Goal: Communication & Community: Answer question/provide support

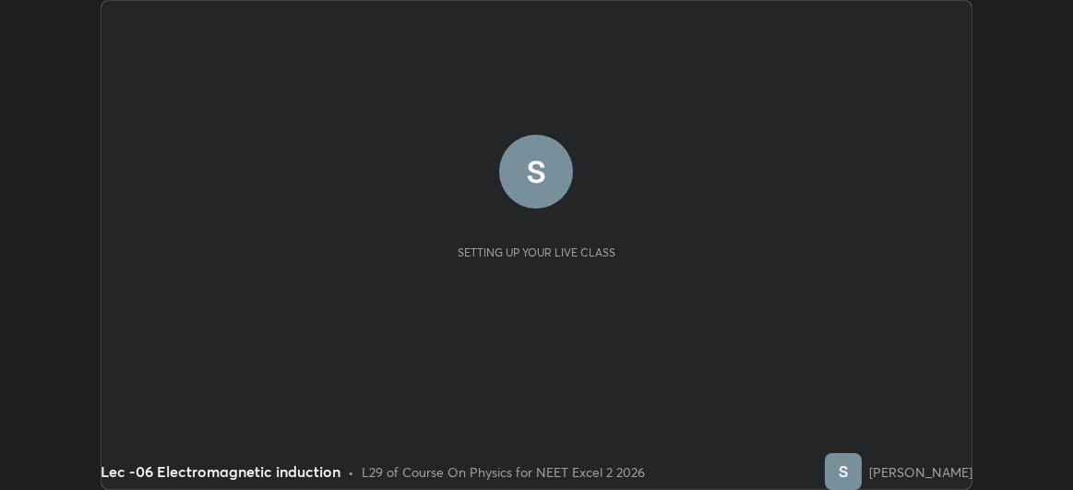
scroll to position [490, 1073]
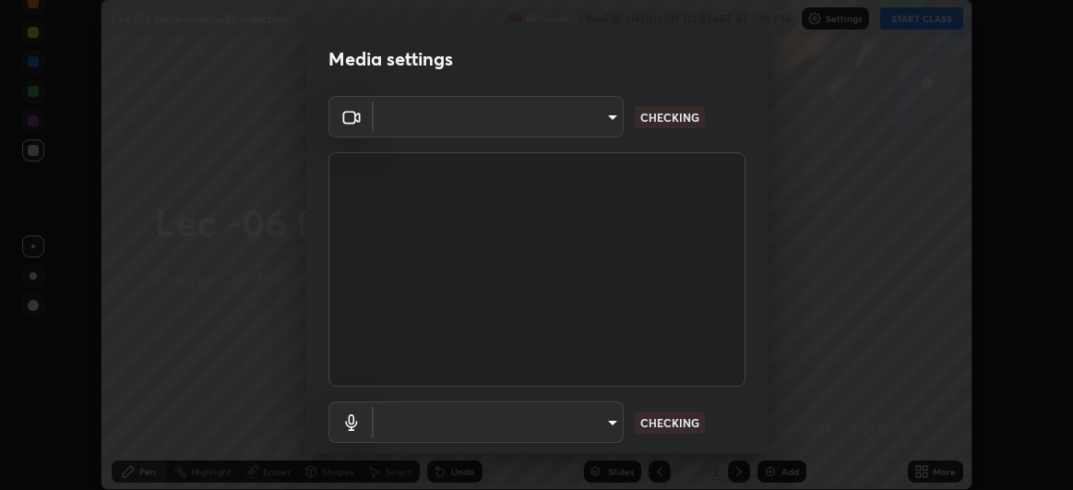
type input "dec4d085ce2ff6c193566703e014ce67d42031883da31f51daf90011b6c9ad35"
type input "communications"
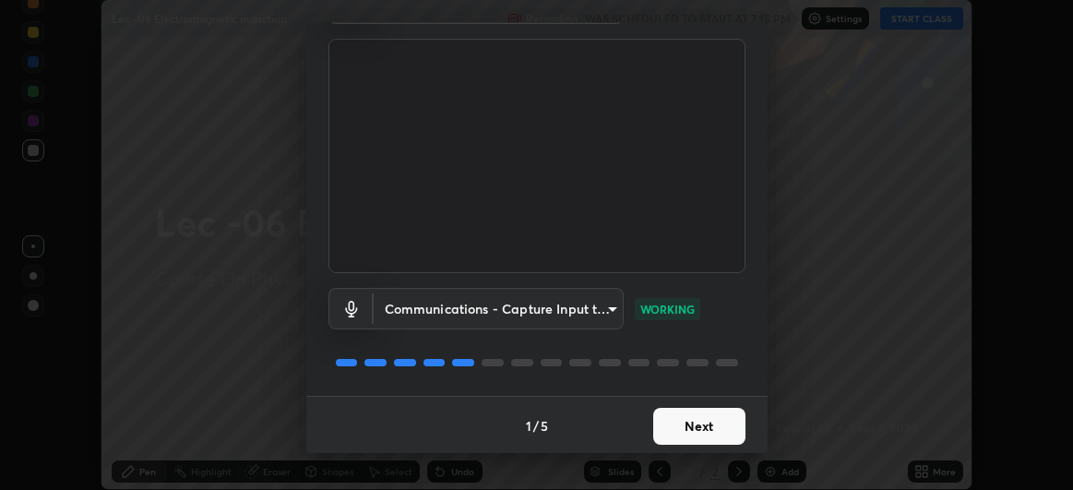
click at [675, 428] on button "Next" at bounding box center [699, 426] width 92 height 37
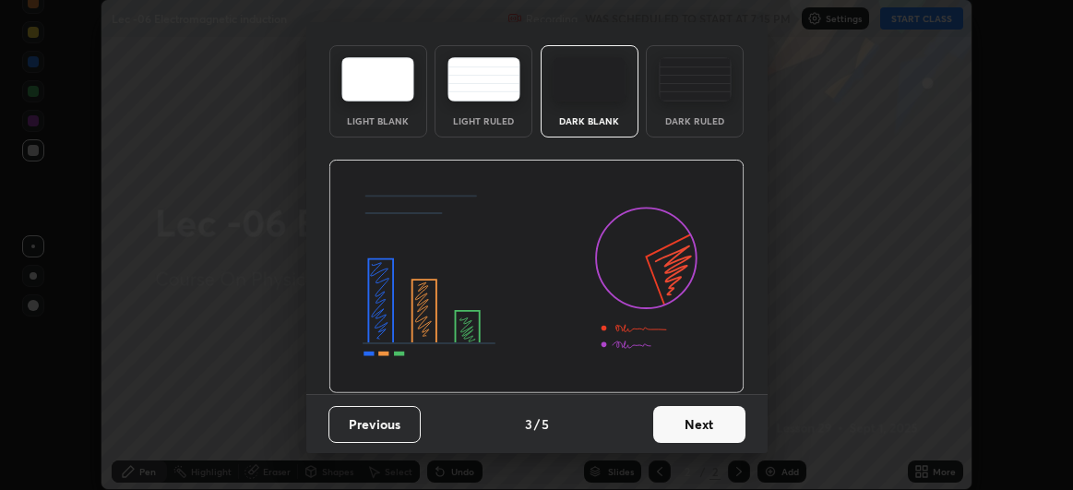
click at [682, 394] on img at bounding box center [536, 277] width 416 height 234
click at [684, 394] on img at bounding box center [536, 277] width 416 height 234
click at [682, 394] on img at bounding box center [536, 277] width 416 height 234
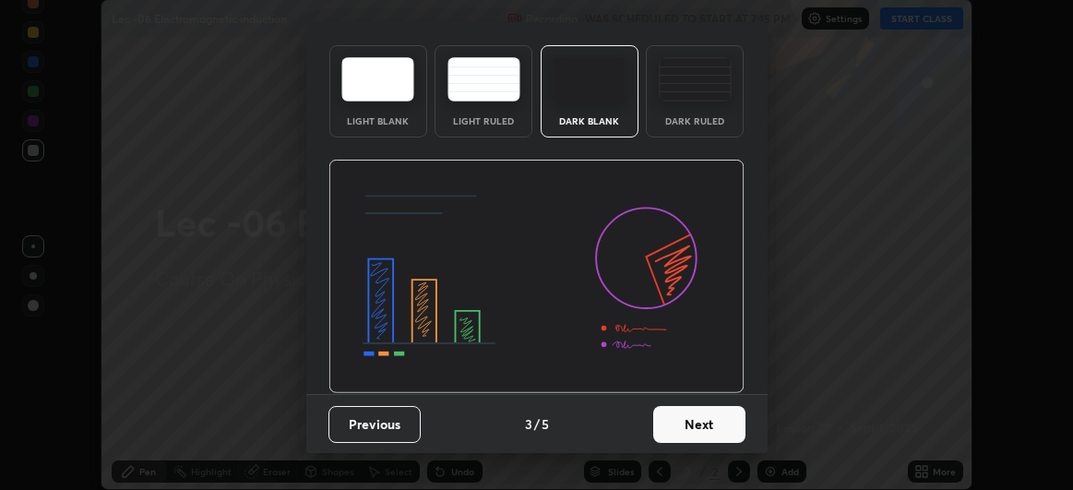
click at [682, 394] on img at bounding box center [536, 277] width 416 height 234
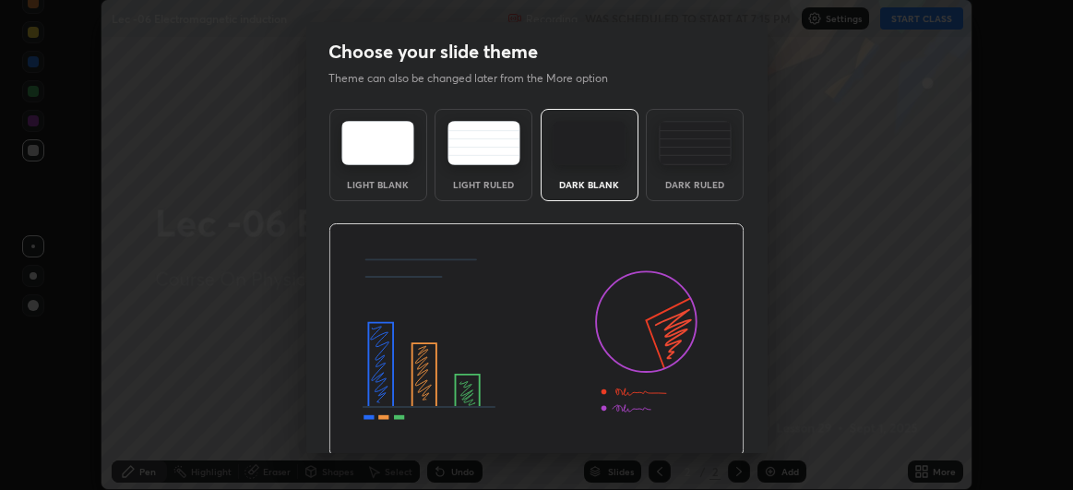
scroll to position [62, 0]
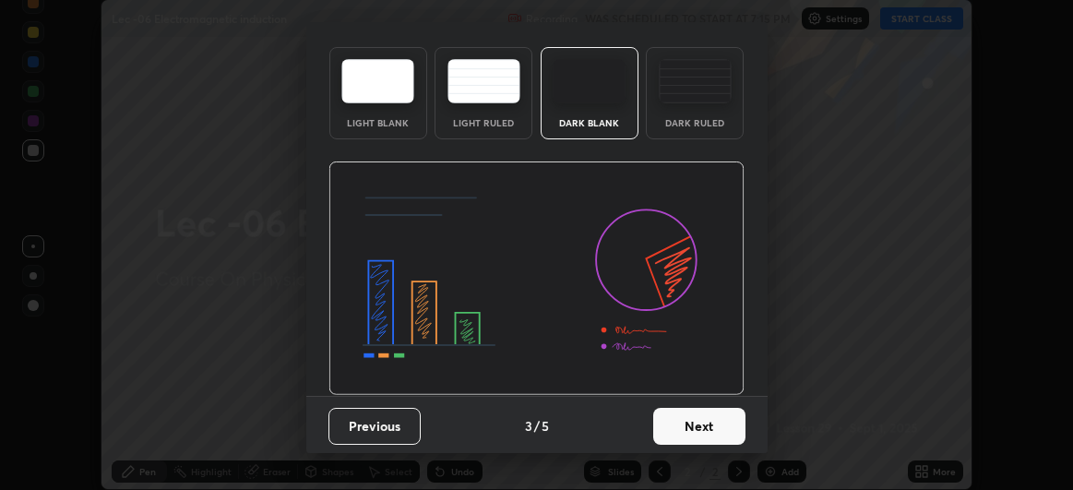
click at [677, 429] on button "Next" at bounding box center [699, 426] width 92 height 37
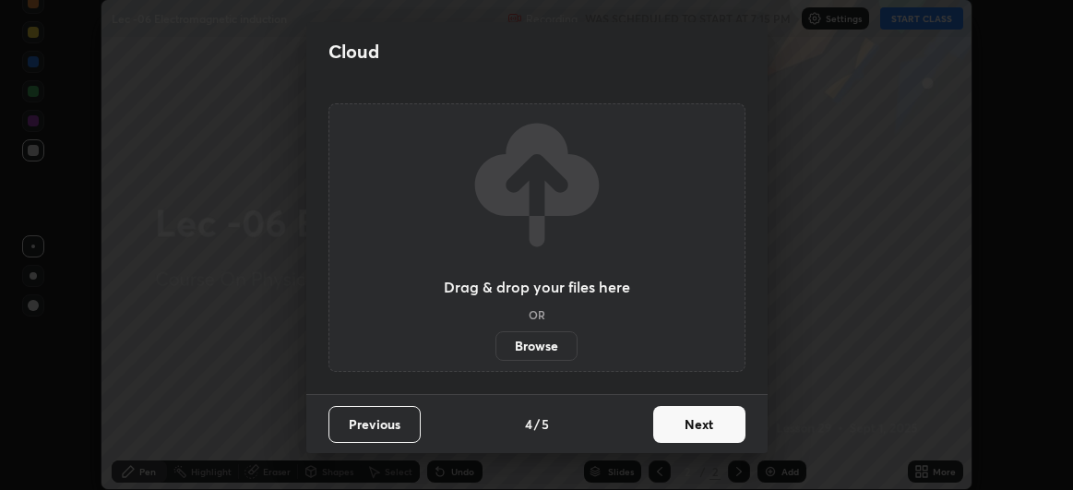
scroll to position [0, 0]
click at [679, 432] on button "Next" at bounding box center [699, 424] width 92 height 37
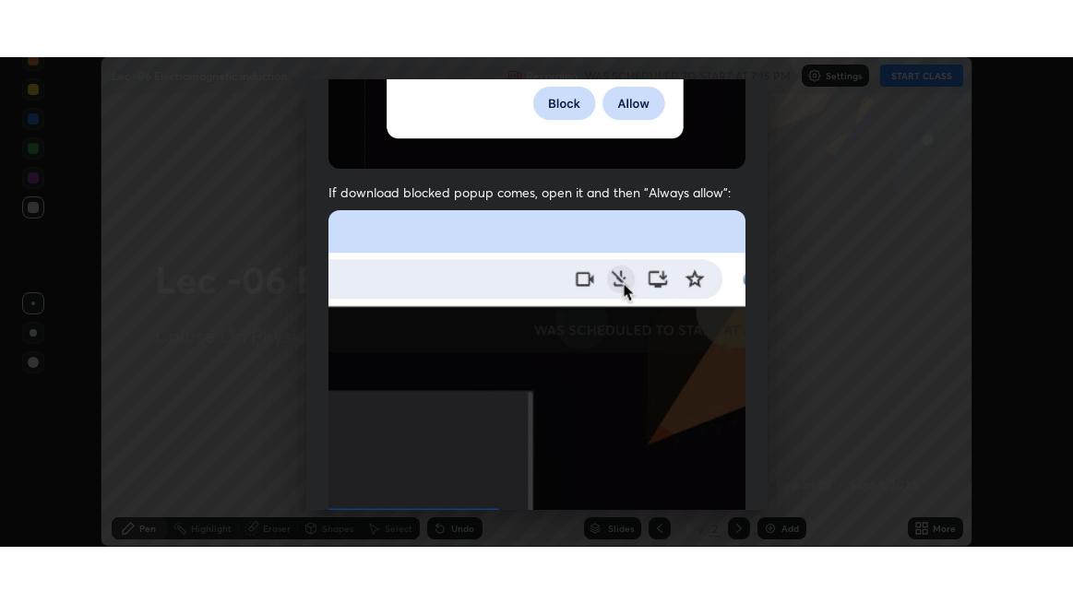
scroll to position [491, 0]
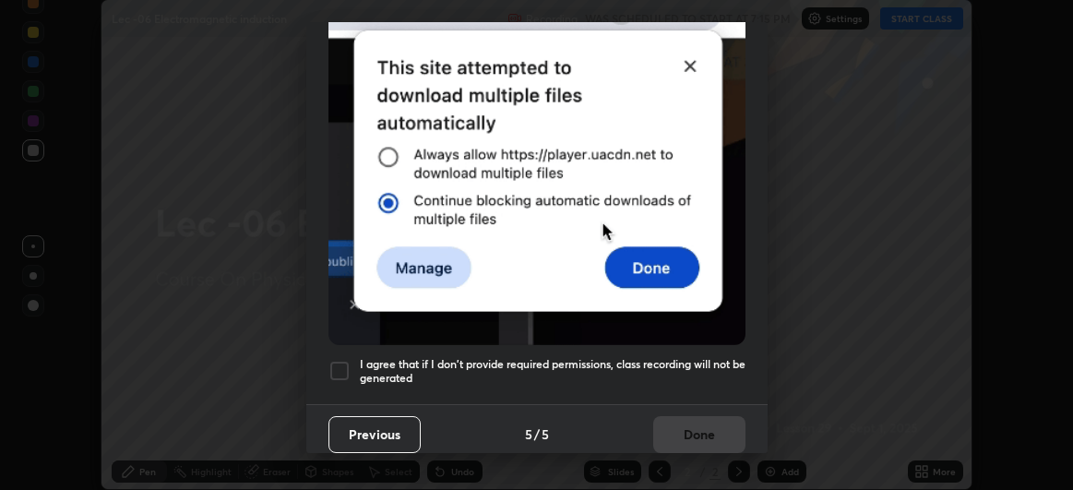
click at [345, 370] on div at bounding box center [339, 371] width 22 height 22
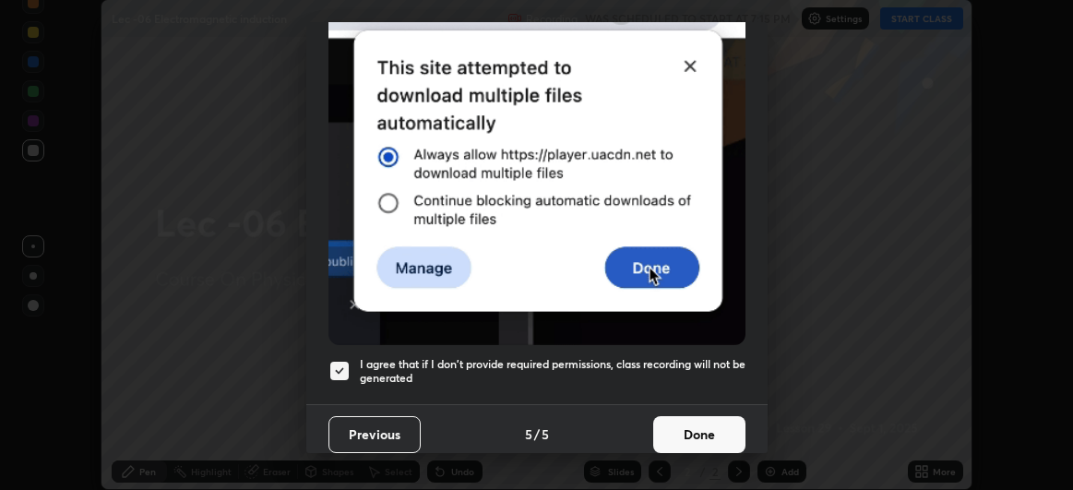
click at [678, 424] on button "Done" at bounding box center [699, 434] width 92 height 37
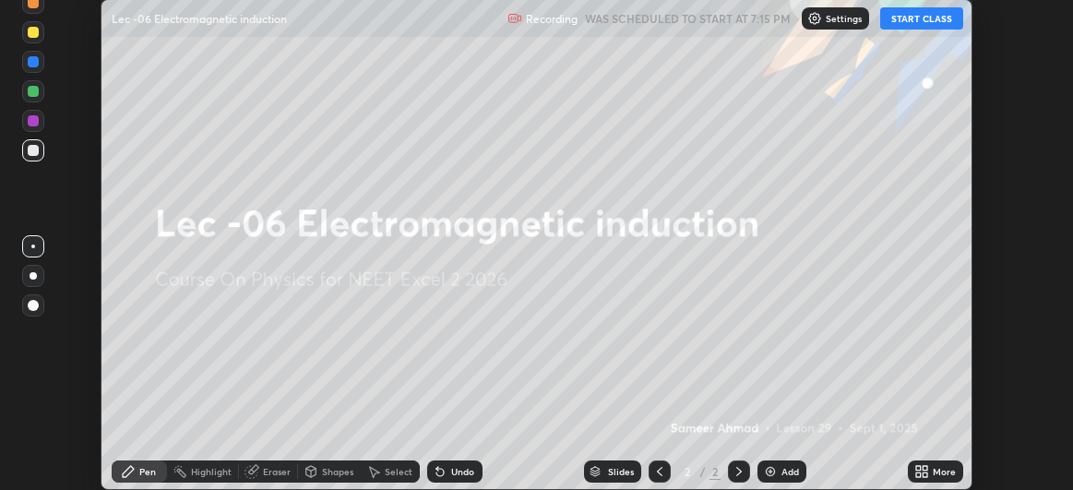
click at [906, 21] on button "START CLASS" at bounding box center [921, 18] width 83 height 22
click at [929, 472] on div "More" at bounding box center [934, 471] width 55 height 22
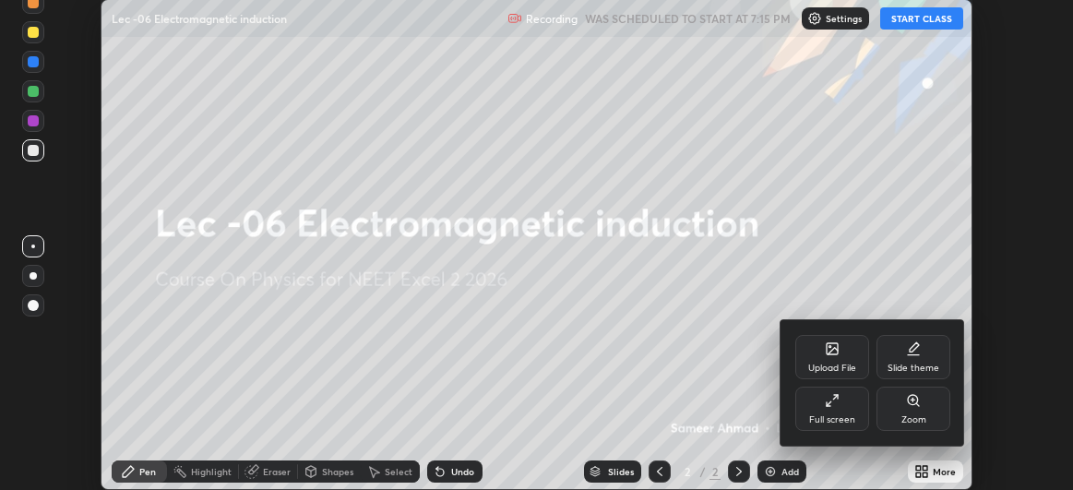
click at [838, 433] on div "Upload File Slide theme Full screen Zoom" at bounding box center [872, 382] width 184 height 125
click at [812, 417] on div "Full screen" at bounding box center [832, 419] width 46 height 9
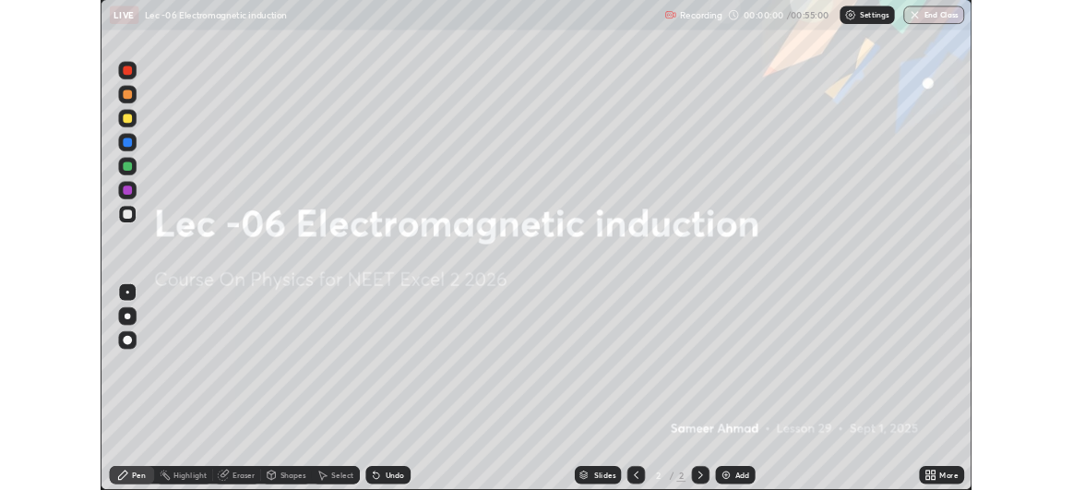
scroll to position [603, 1073]
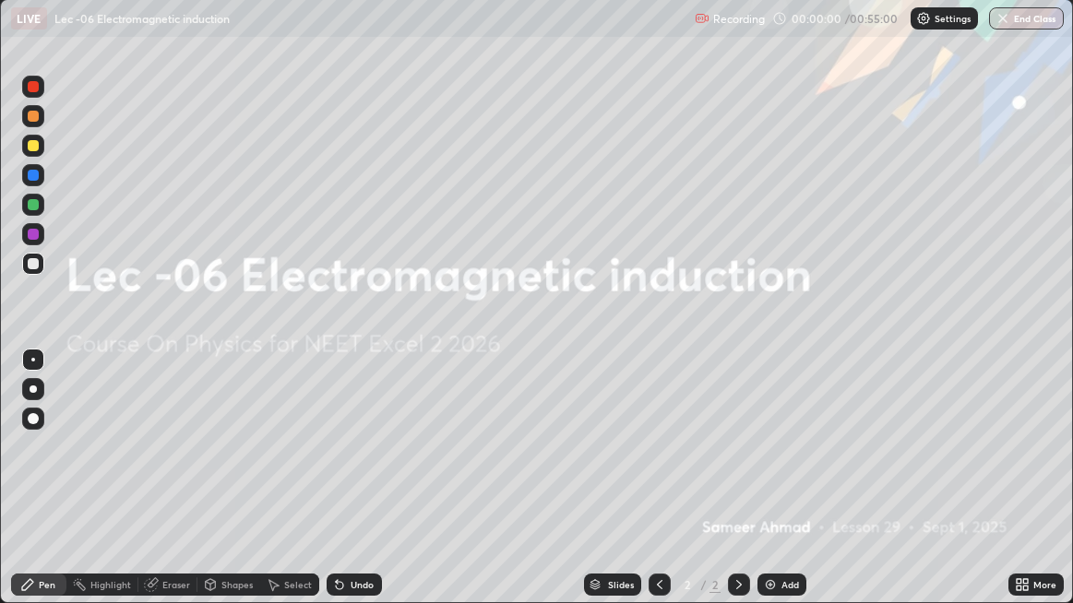
click at [776, 489] on div "Add" at bounding box center [781, 585] width 49 height 22
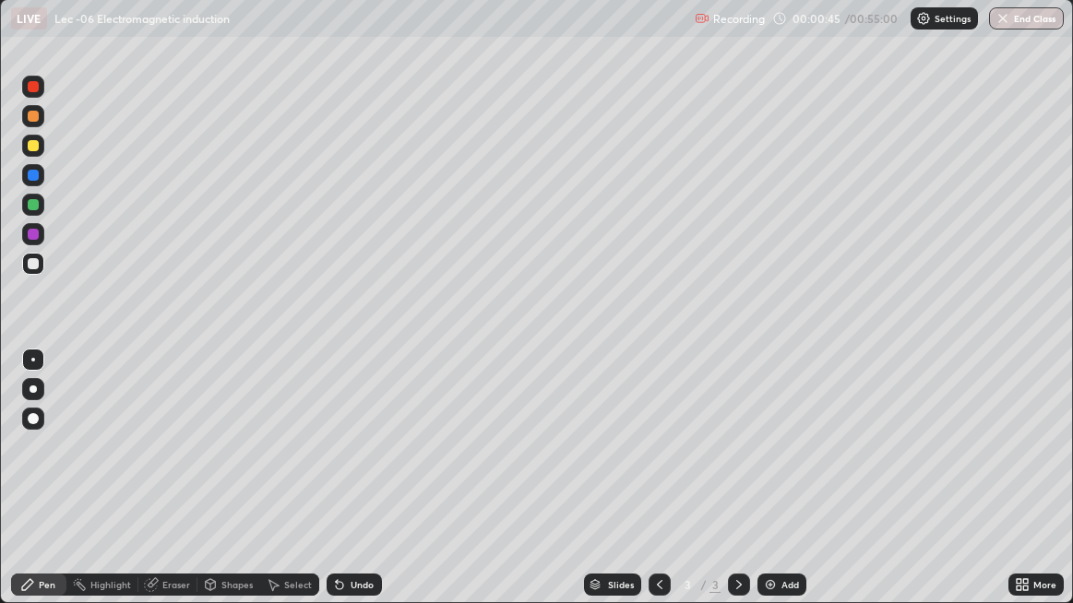
click at [45, 489] on div "Pen" at bounding box center [38, 585] width 55 height 22
click at [35, 267] on div at bounding box center [33, 263] width 11 height 11
click at [35, 259] on div at bounding box center [33, 263] width 11 height 11
click at [354, 489] on div "Undo" at bounding box center [361, 584] width 23 height 9
click at [356, 489] on div "Undo" at bounding box center [361, 584] width 23 height 9
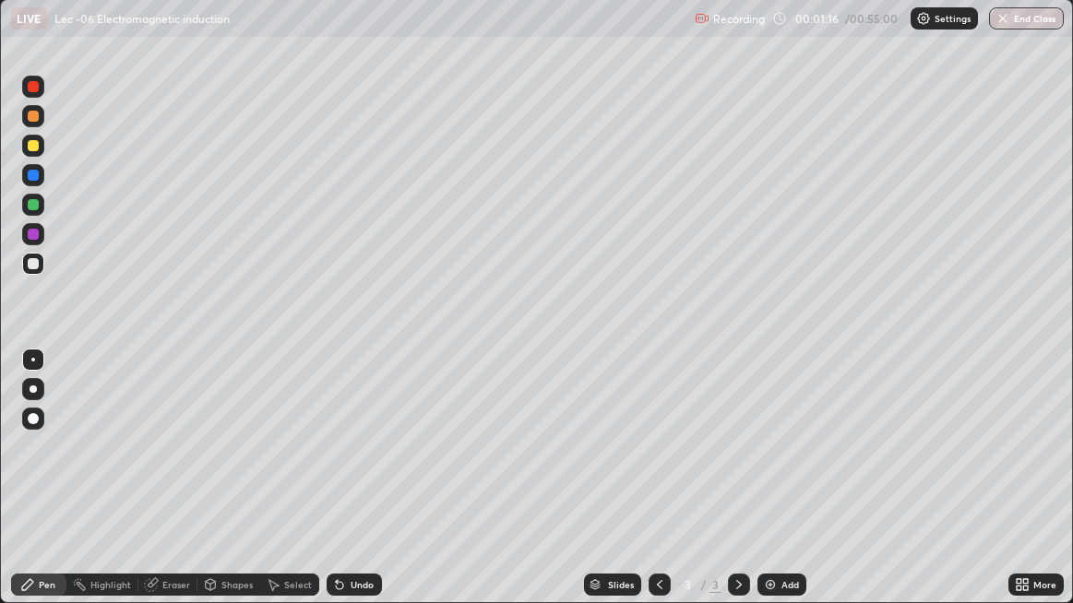
click at [356, 489] on div "Undo" at bounding box center [361, 584] width 23 height 9
click at [358, 489] on div "Undo" at bounding box center [361, 584] width 23 height 9
click at [359, 489] on div "Undo" at bounding box center [361, 584] width 23 height 9
click at [360, 489] on div "Undo" at bounding box center [361, 584] width 23 height 9
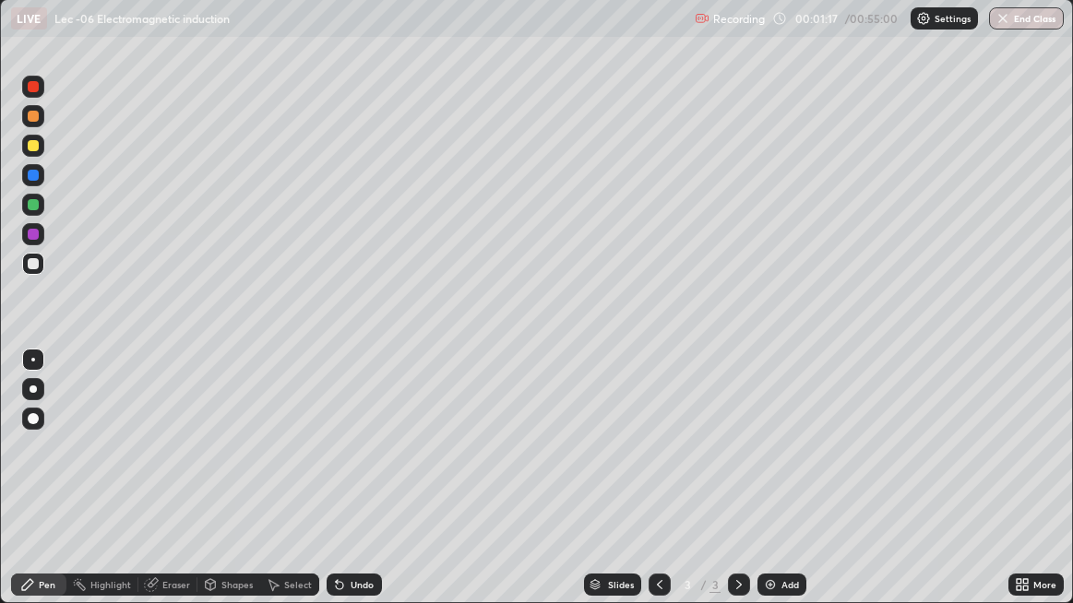
click at [354, 489] on div "Undo" at bounding box center [361, 584] width 23 height 9
click at [363, 489] on div "Undo" at bounding box center [353, 585] width 55 height 22
click at [368, 489] on div "Undo" at bounding box center [353, 585] width 55 height 22
click at [362, 489] on div "Undo" at bounding box center [361, 584] width 23 height 9
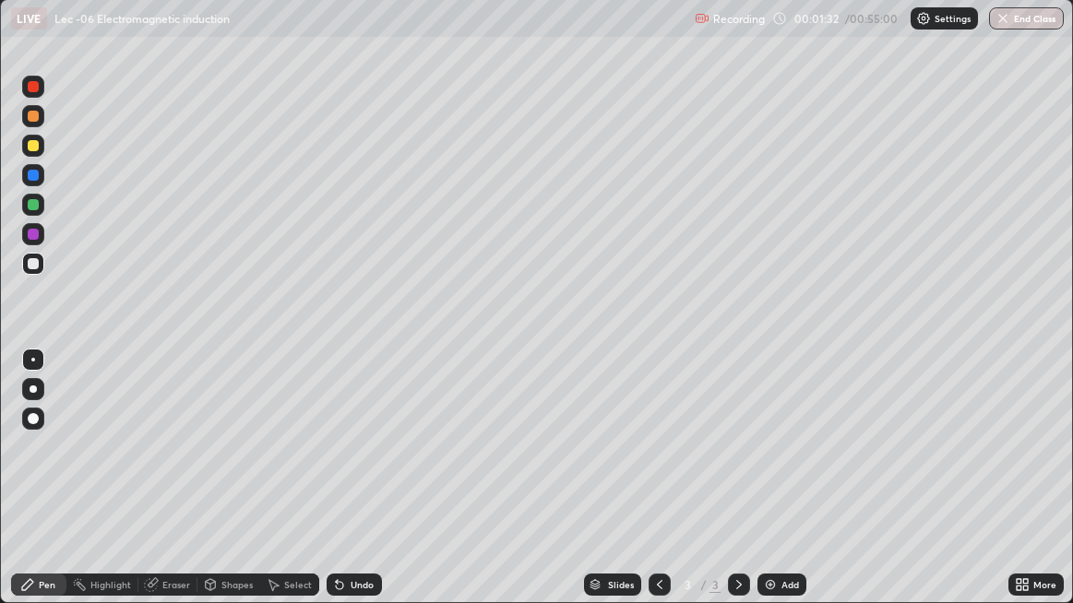
click at [360, 489] on div "Undo" at bounding box center [361, 584] width 23 height 9
click at [344, 489] on icon at bounding box center [339, 584] width 15 height 15
click at [352, 489] on div "Undo" at bounding box center [361, 584] width 23 height 9
click at [356, 489] on div "Undo" at bounding box center [361, 584] width 23 height 9
click at [360, 489] on div "Undo" at bounding box center [361, 584] width 23 height 9
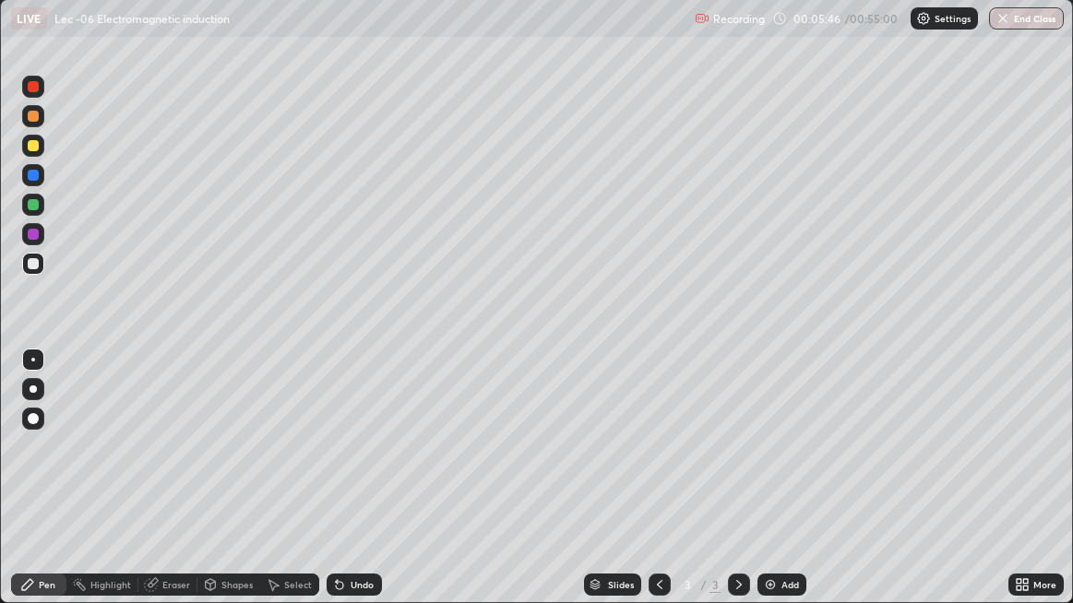
click at [781, 489] on div "Add" at bounding box center [790, 584] width 18 height 9
click at [734, 489] on icon at bounding box center [738, 584] width 15 height 15
click at [779, 489] on div "Add" at bounding box center [781, 585] width 49 height 22
click at [655, 489] on icon at bounding box center [659, 584] width 15 height 15
click at [735, 489] on icon at bounding box center [738, 584] width 15 height 15
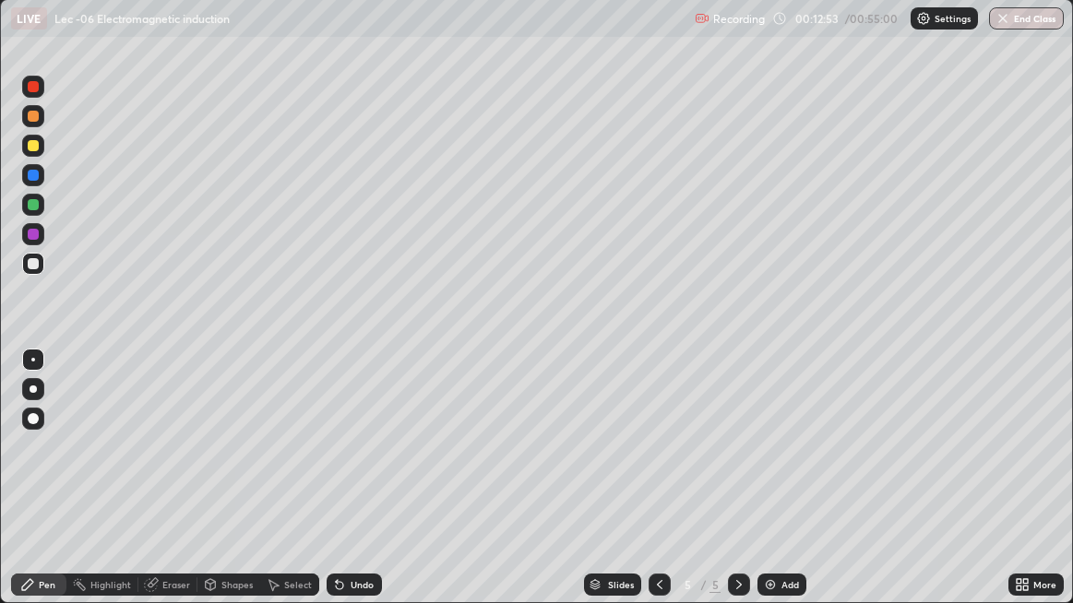
click at [279, 489] on div "Select" at bounding box center [289, 585] width 59 height 22
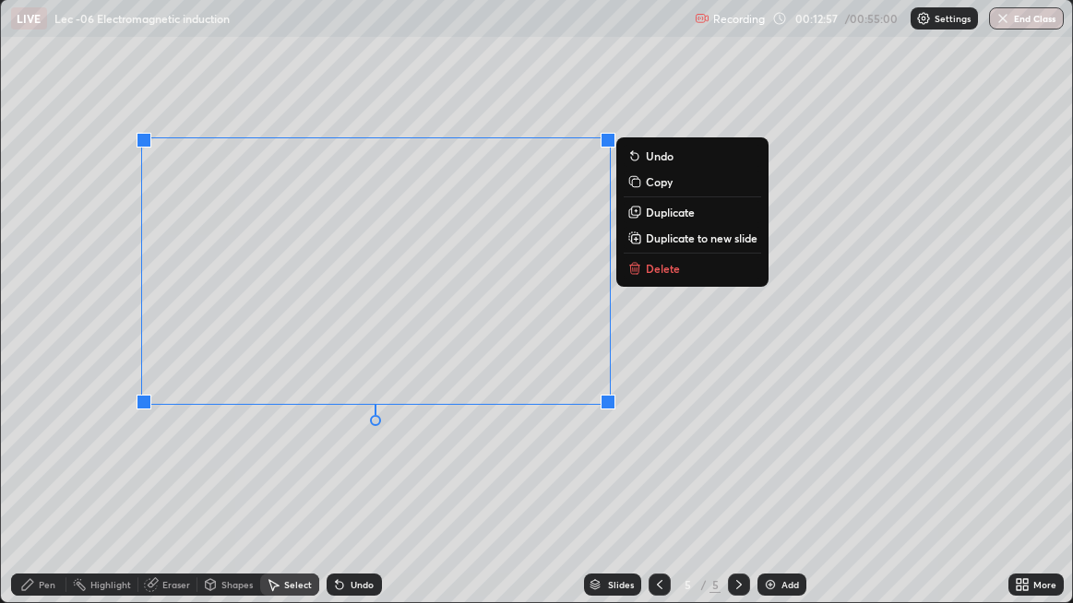
click at [650, 237] on p "Duplicate to new slide" at bounding box center [702, 238] width 112 height 15
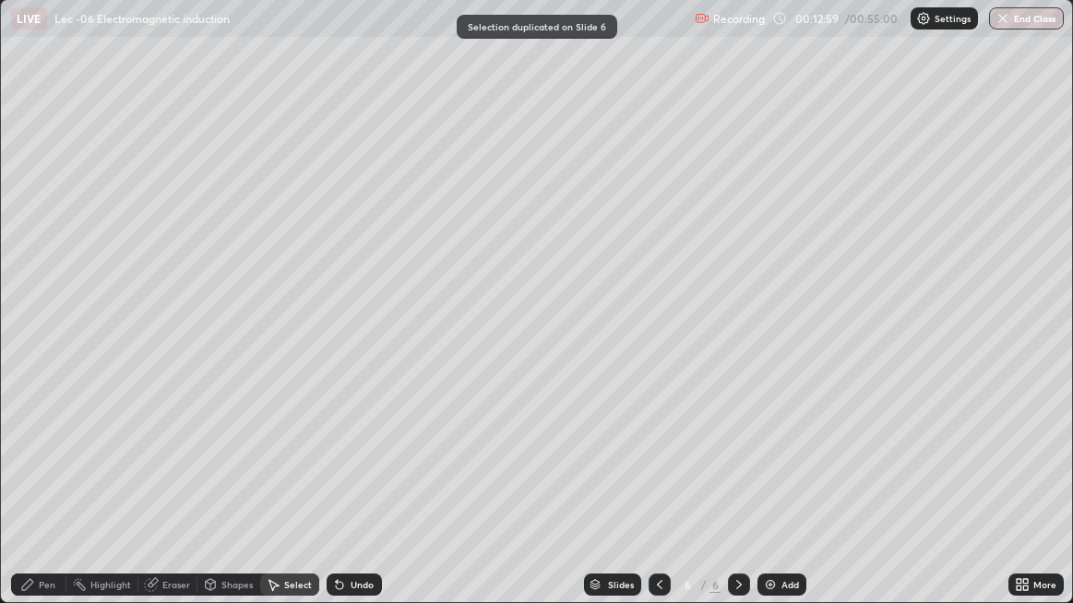
click at [168, 489] on div "Eraser" at bounding box center [176, 584] width 28 height 9
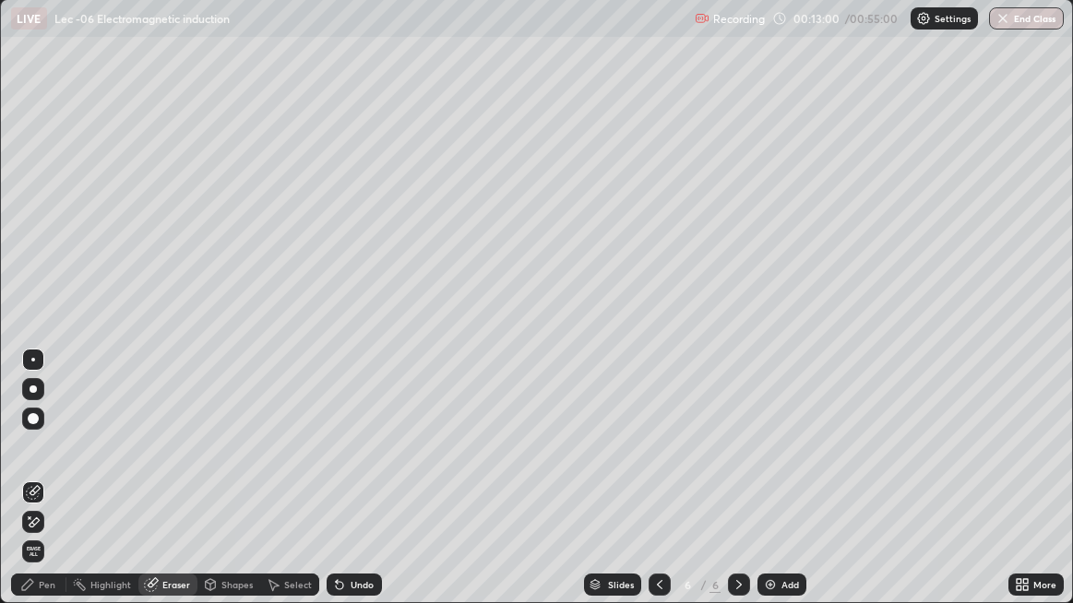
click at [35, 489] on div "Pen" at bounding box center [38, 585] width 55 height 22
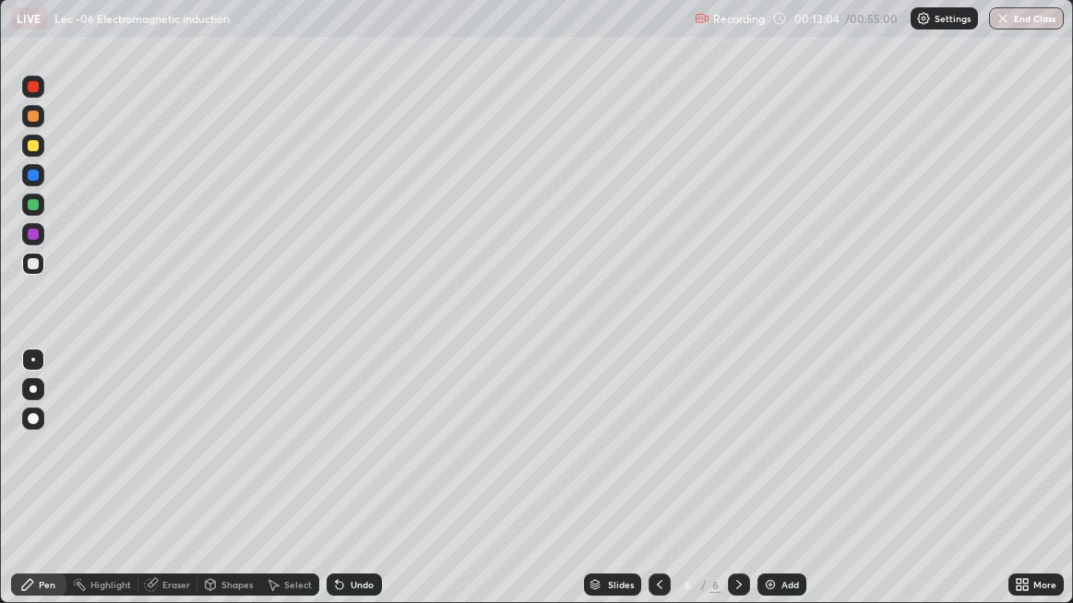
click at [346, 489] on div "Undo" at bounding box center [353, 585] width 55 height 22
click at [347, 489] on div "Undo" at bounding box center [353, 585] width 55 height 22
click at [346, 489] on div "Undo" at bounding box center [353, 585] width 55 height 22
click at [302, 489] on div "Select" at bounding box center [298, 584] width 28 height 9
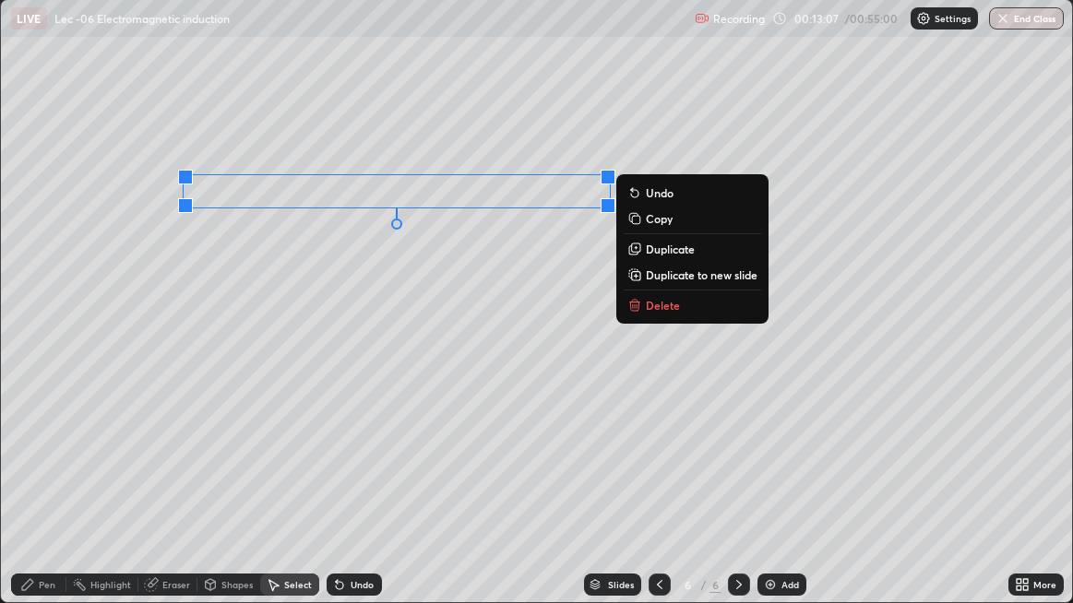
click at [232, 136] on div "0 ° Undo Copy Duplicate Duplicate to new slide Delete" at bounding box center [537, 301] width 1072 height 602
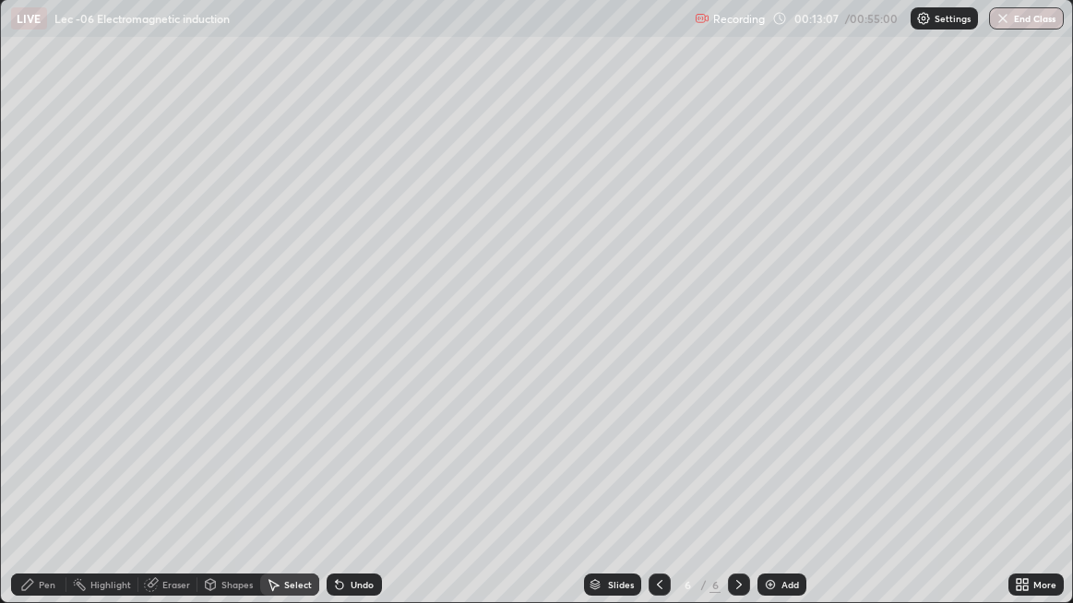
click at [35, 489] on div "Pen" at bounding box center [38, 585] width 55 height 22
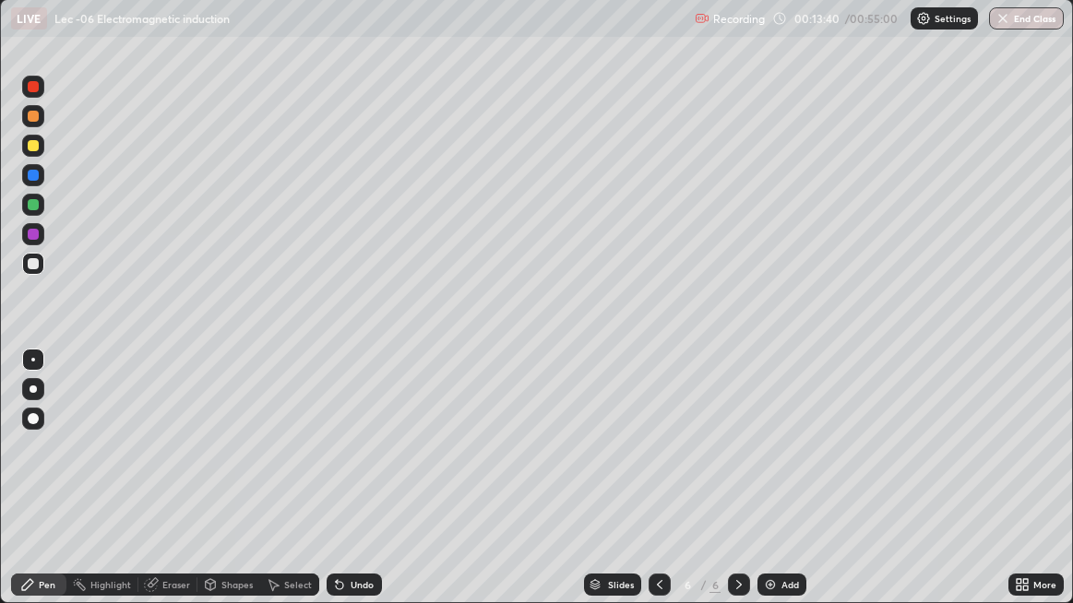
click at [168, 489] on div "Eraser" at bounding box center [176, 584] width 28 height 9
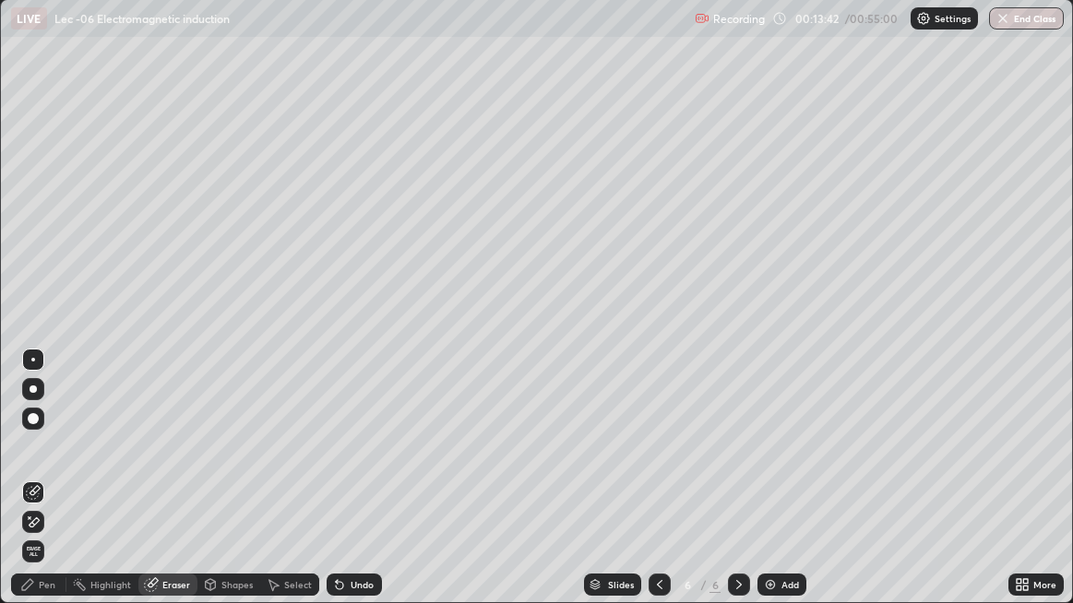
click at [40, 489] on div "Pen" at bounding box center [47, 584] width 17 height 9
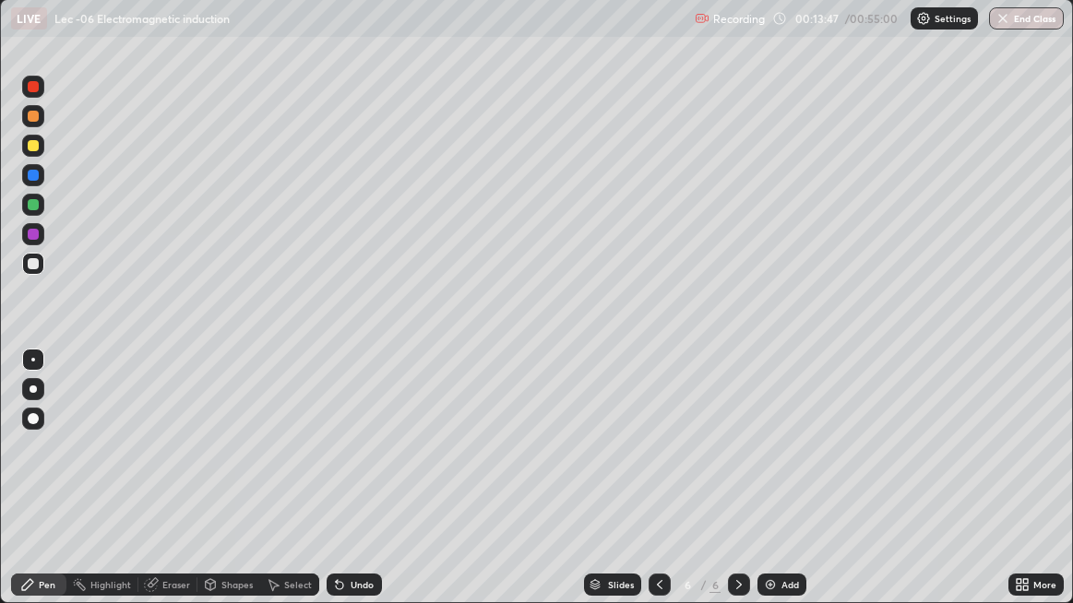
click at [166, 489] on div "Eraser" at bounding box center [176, 584] width 28 height 9
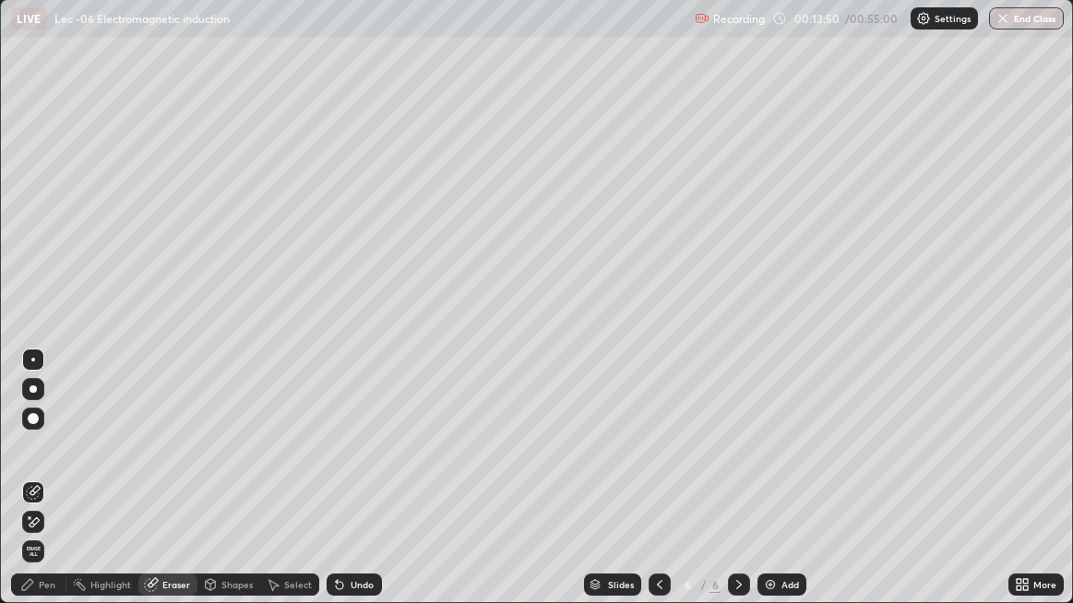
click at [41, 489] on div "Pen" at bounding box center [47, 584] width 17 height 9
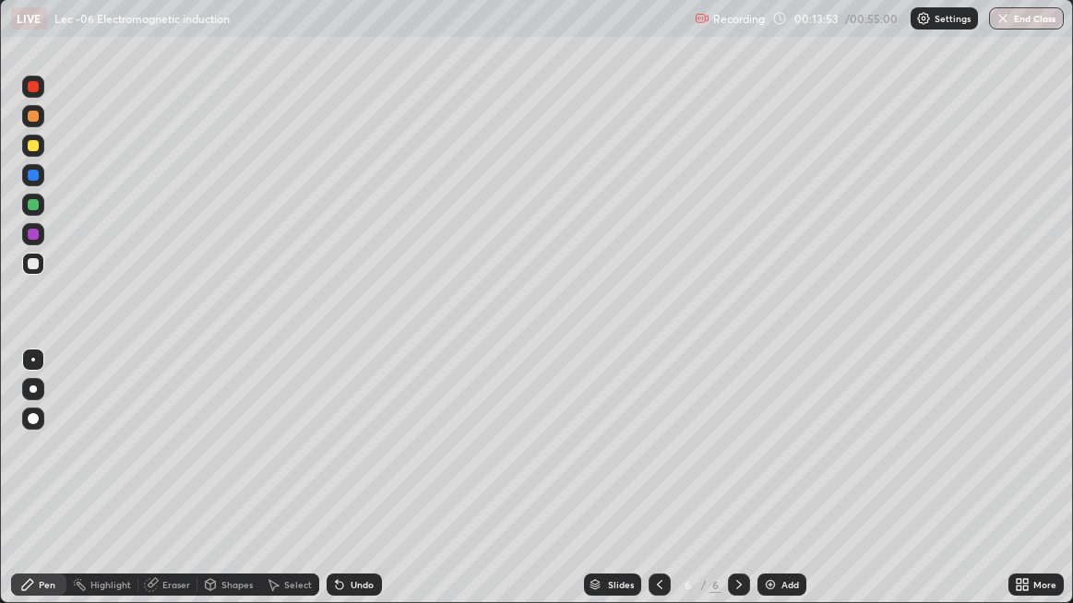
click at [282, 489] on div "Select" at bounding box center [289, 585] width 59 height 22
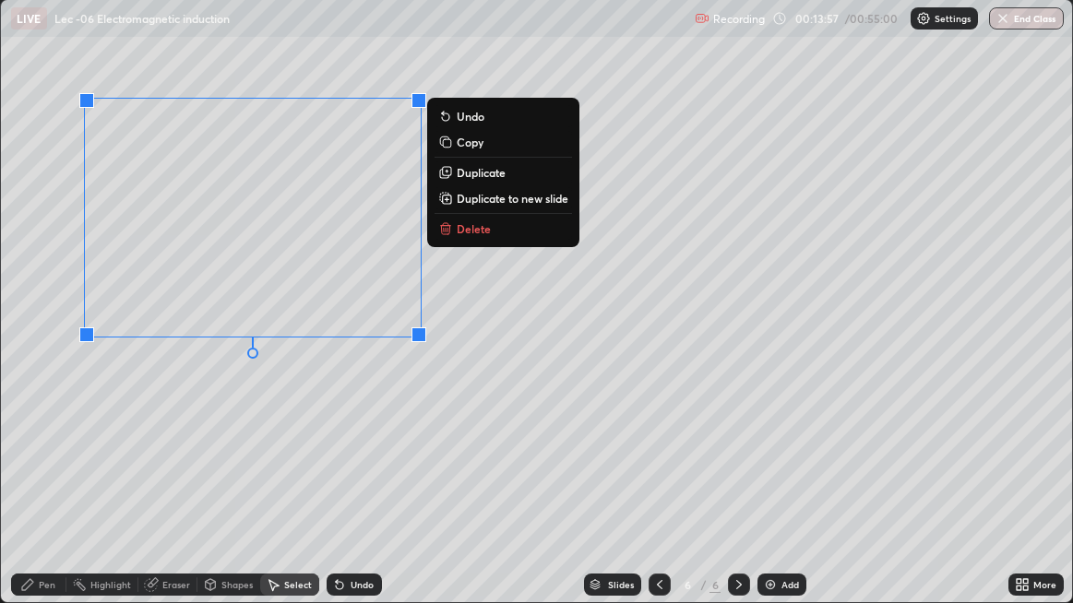
click at [35, 489] on div "Pen" at bounding box center [38, 585] width 55 height 22
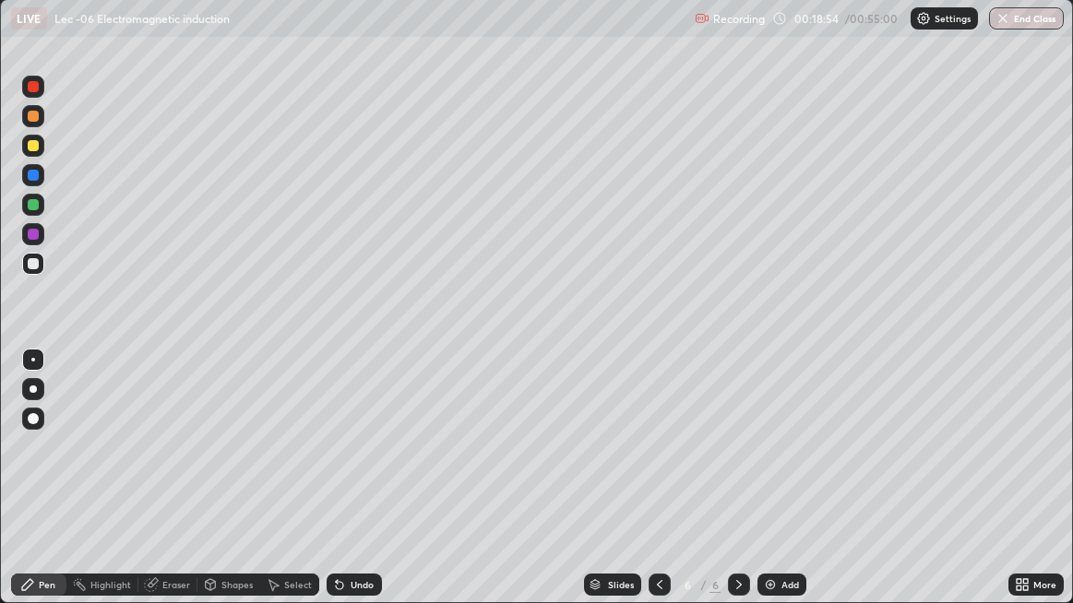
click at [781, 489] on div "Add" at bounding box center [790, 584] width 18 height 9
click at [658, 489] on icon at bounding box center [660, 584] width 6 height 9
click at [287, 489] on div "Select" at bounding box center [298, 584] width 28 height 9
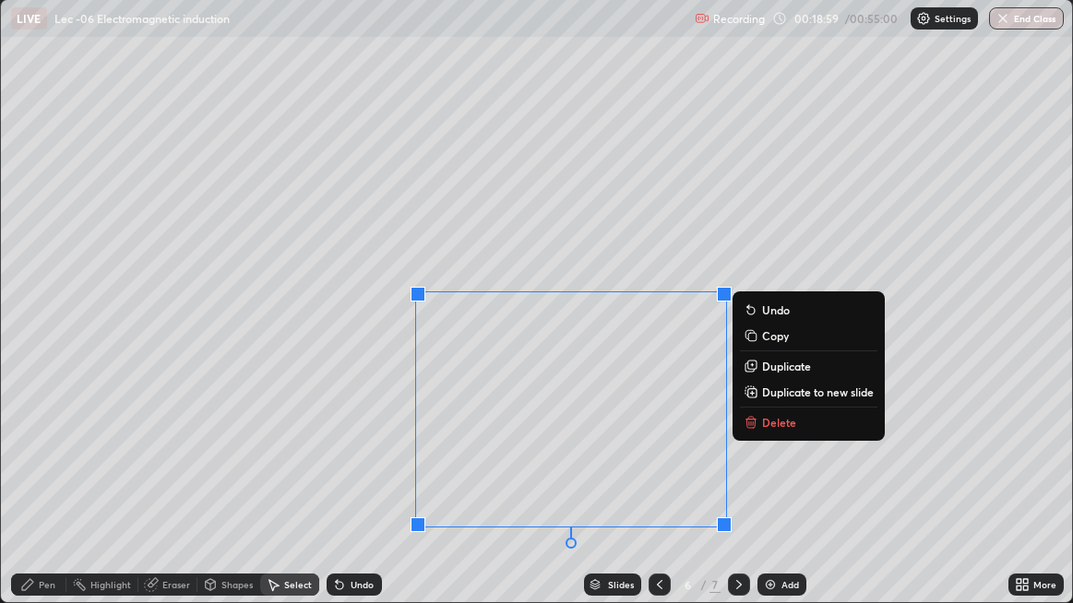
click at [776, 392] on p "Duplicate to new slide" at bounding box center [818, 392] width 112 height 15
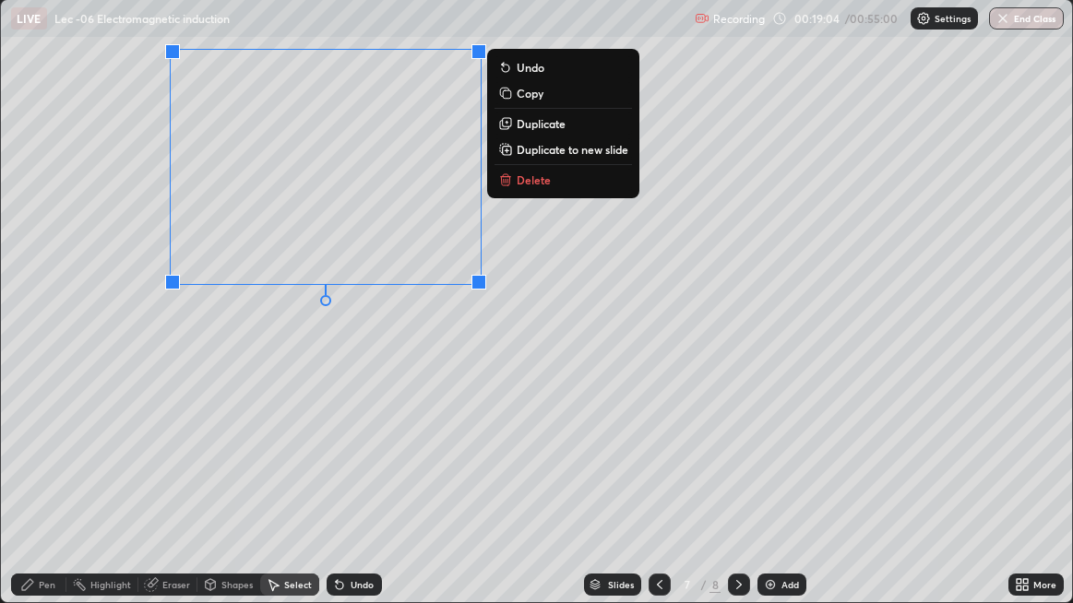
click at [169, 489] on div "Eraser" at bounding box center [176, 584] width 28 height 9
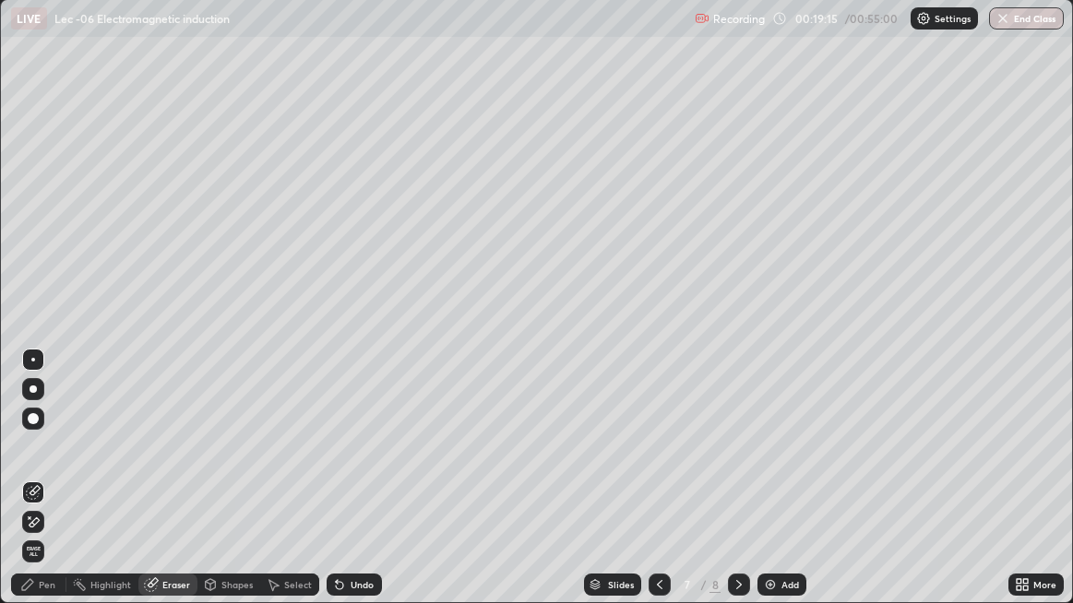
click at [274, 489] on icon at bounding box center [273, 584] width 15 height 15
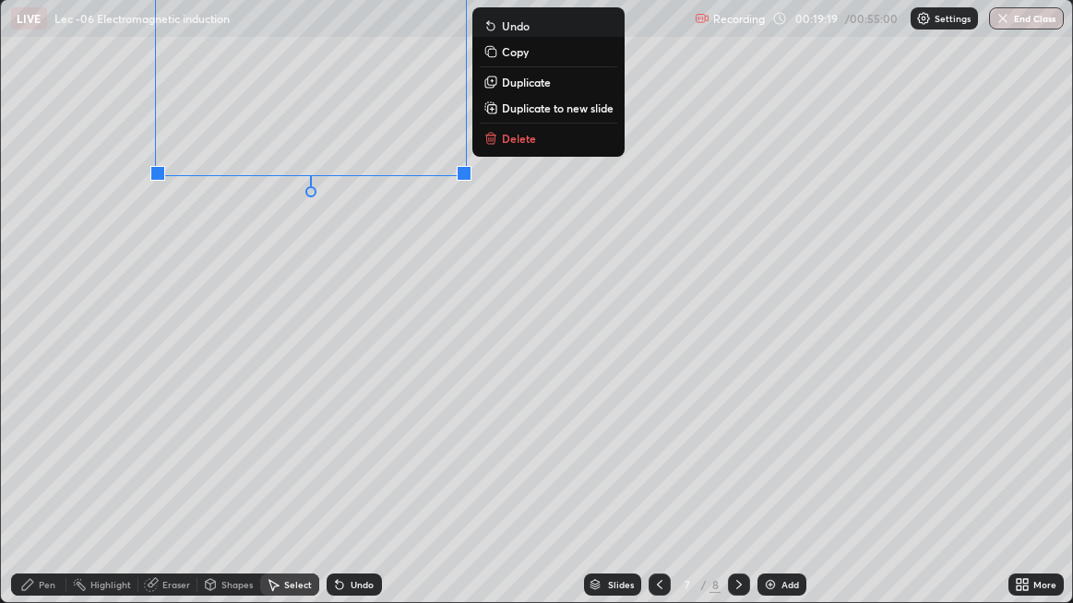
click at [37, 489] on div "Pen" at bounding box center [38, 585] width 55 height 22
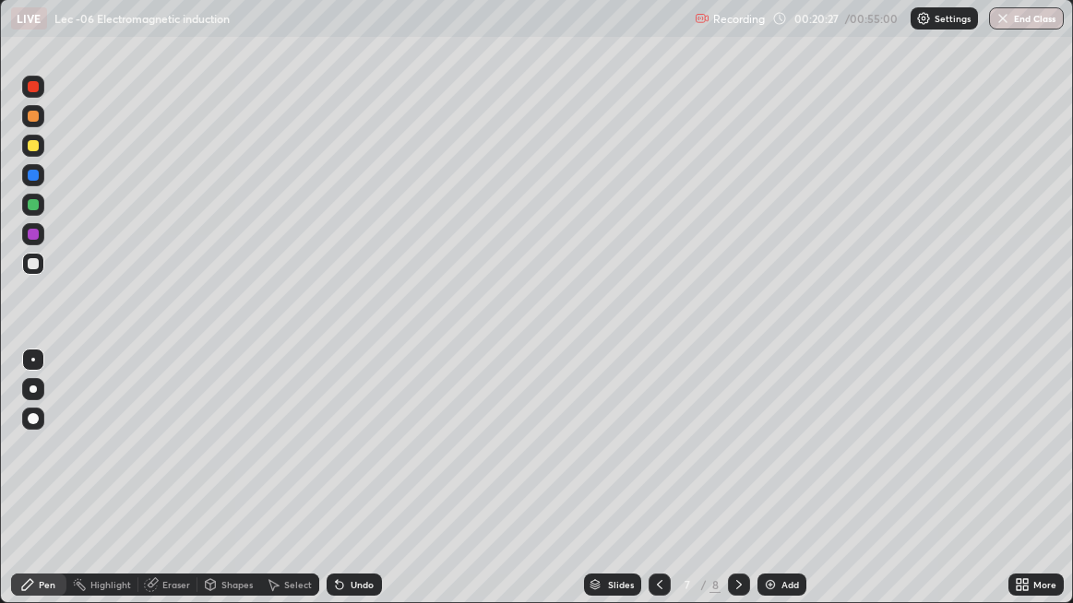
click at [362, 489] on div "Undo" at bounding box center [353, 585] width 55 height 22
click at [167, 489] on div "Eraser" at bounding box center [176, 584] width 28 height 9
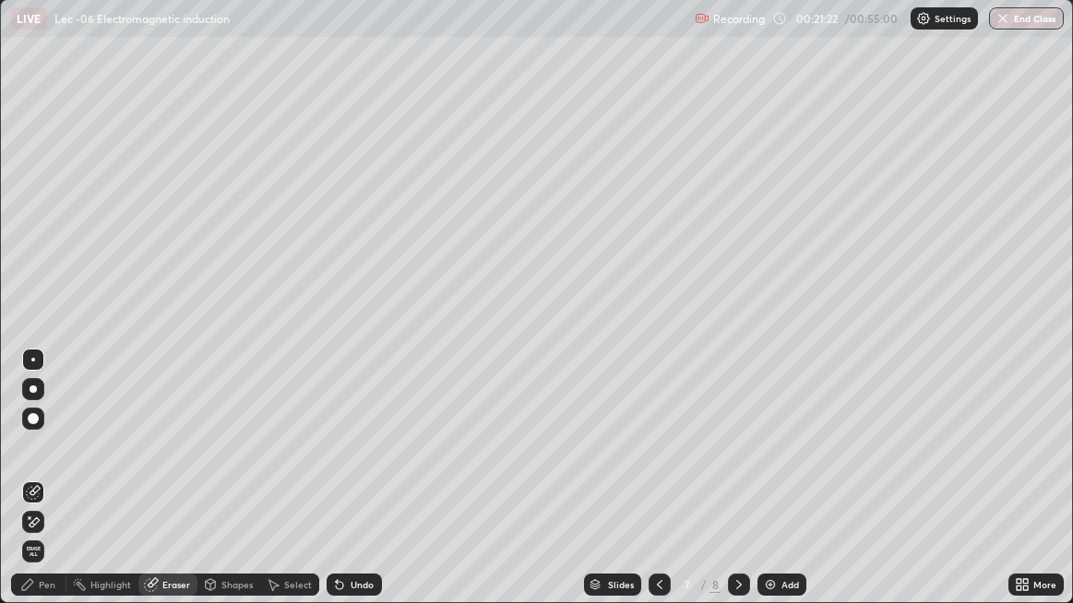
click at [47, 489] on div "Pen" at bounding box center [47, 584] width 17 height 9
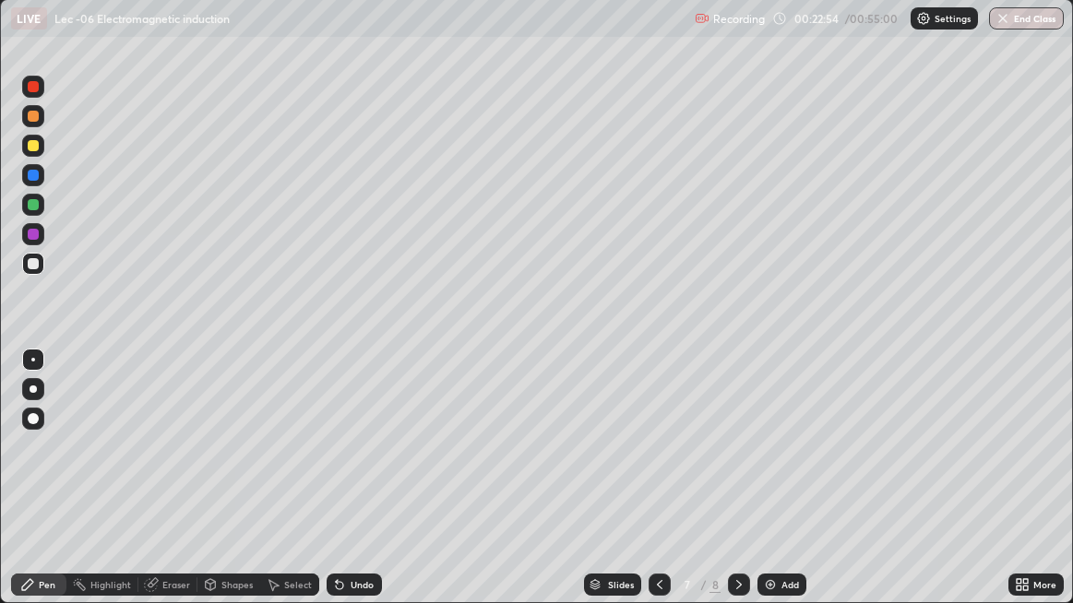
click at [355, 489] on div "Undo" at bounding box center [361, 584] width 23 height 9
click at [781, 489] on div "Add" at bounding box center [790, 584] width 18 height 9
click at [358, 489] on div "Undo" at bounding box center [361, 584] width 23 height 9
click at [360, 489] on div "Undo" at bounding box center [361, 584] width 23 height 9
click at [356, 489] on div "Undo" at bounding box center [353, 585] width 55 height 22
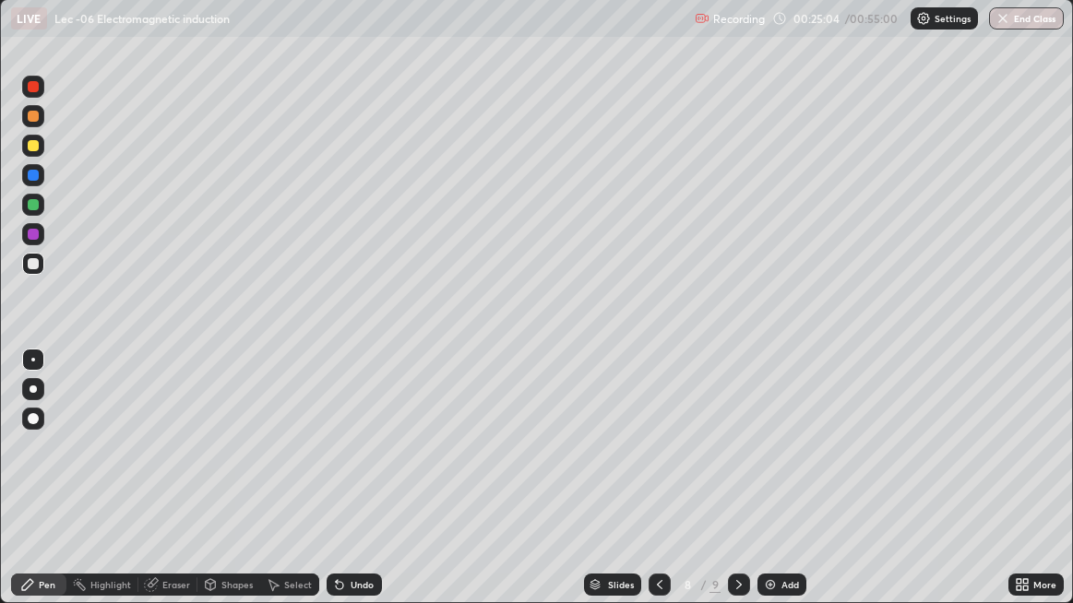
click at [354, 489] on div "Undo" at bounding box center [353, 585] width 55 height 22
click at [353, 489] on div "Undo" at bounding box center [353, 585] width 55 height 22
click at [172, 489] on div "Eraser" at bounding box center [176, 584] width 28 height 9
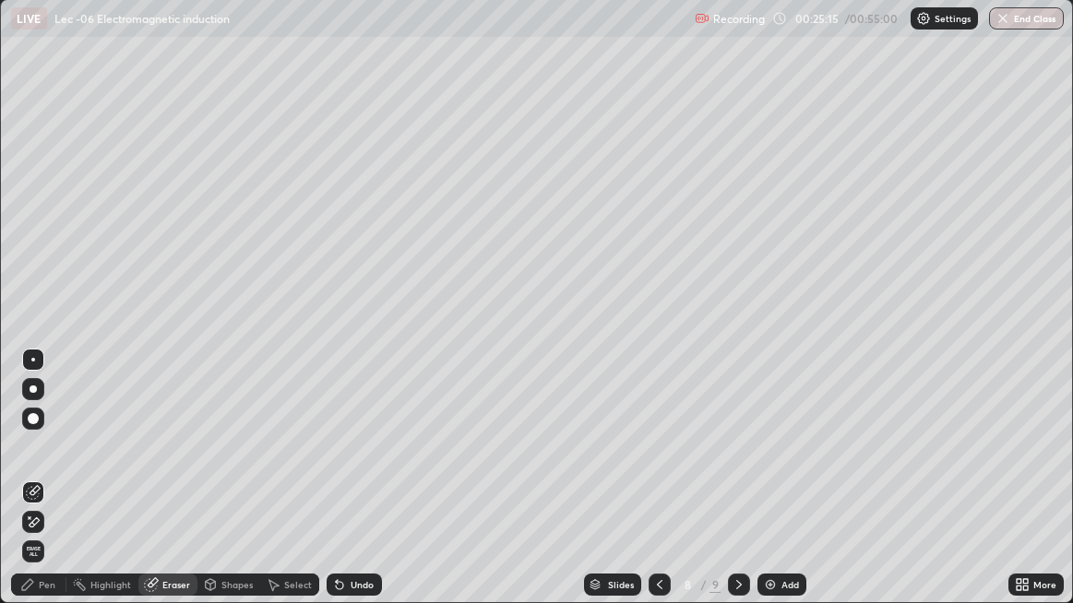
click at [29, 489] on icon at bounding box center [27, 584] width 11 height 11
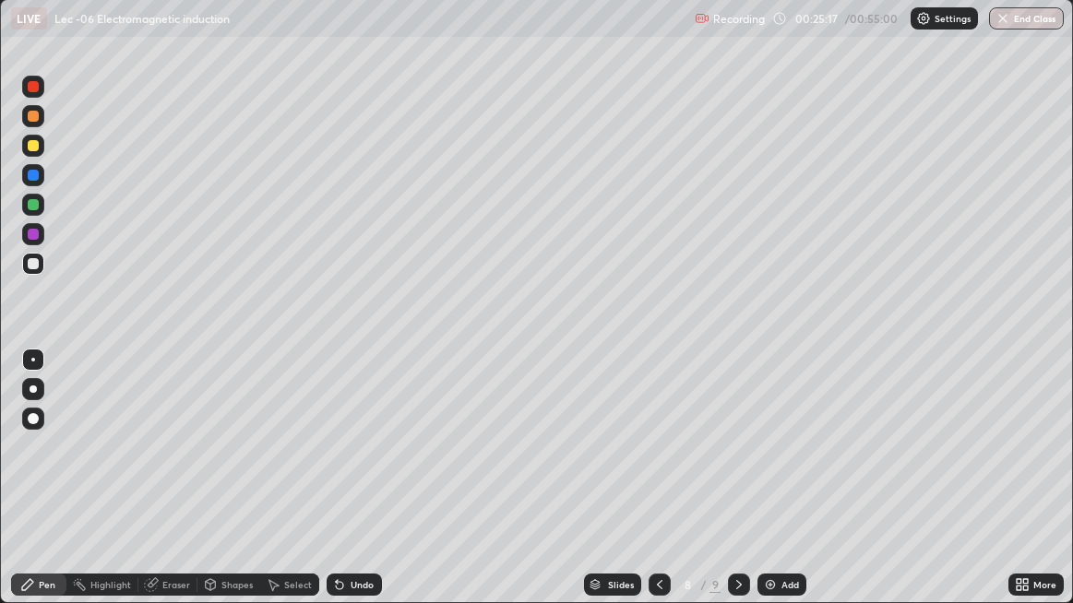
click at [353, 489] on div "Undo" at bounding box center [361, 584] width 23 height 9
click at [348, 489] on div "Undo" at bounding box center [353, 585] width 55 height 22
click at [343, 489] on icon at bounding box center [339, 584] width 15 height 15
click at [168, 489] on div "Eraser" at bounding box center [176, 584] width 28 height 9
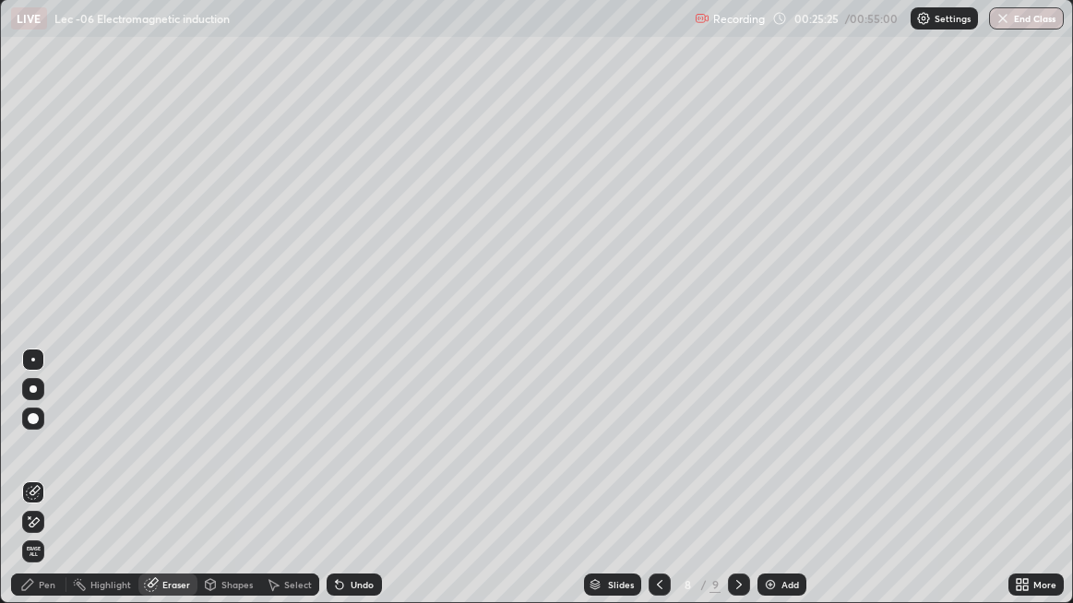
click at [41, 489] on div "Pen" at bounding box center [47, 584] width 17 height 9
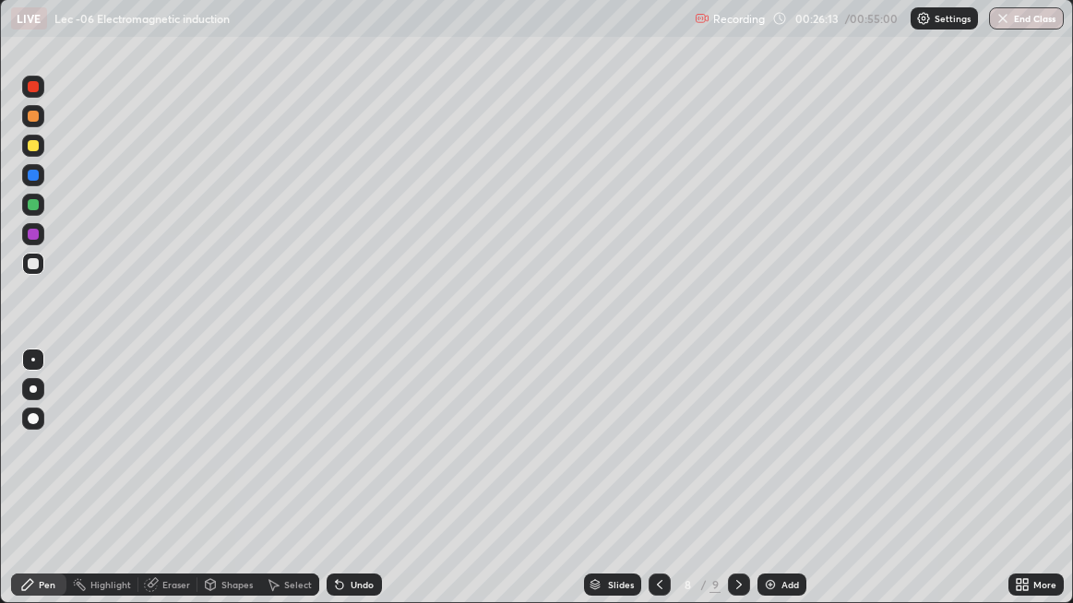
click at [784, 489] on div "Add" at bounding box center [790, 584] width 18 height 9
click at [38, 267] on div at bounding box center [33, 264] width 22 height 22
click at [164, 489] on div "Eraser" at bounding box center [176, 584] width 28 height 9
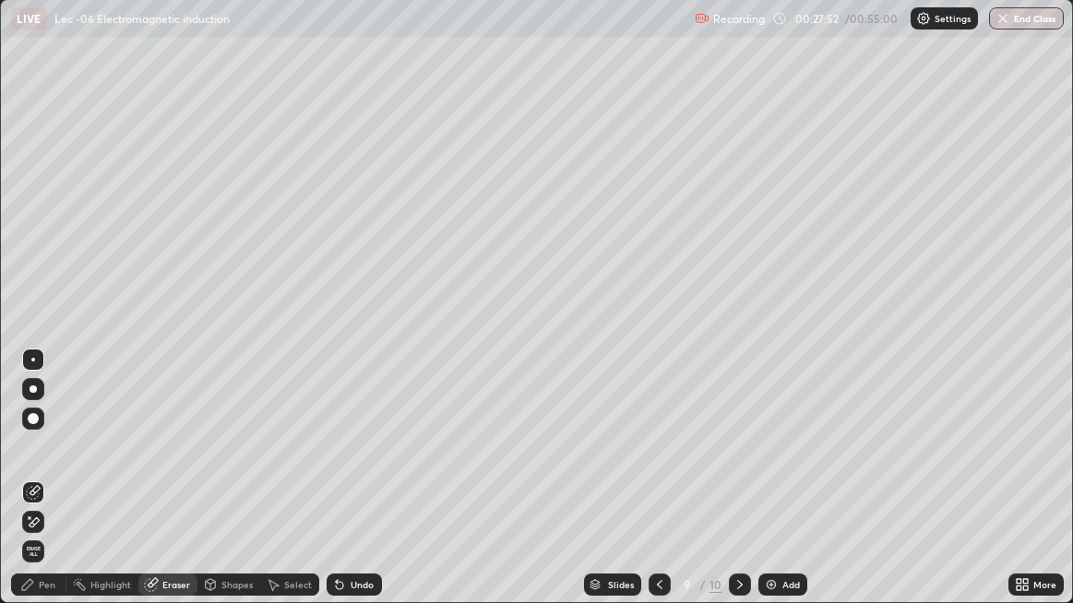
click at [35, 489] on div "Pen" at bounding box center [38, 585] width 55 height 22
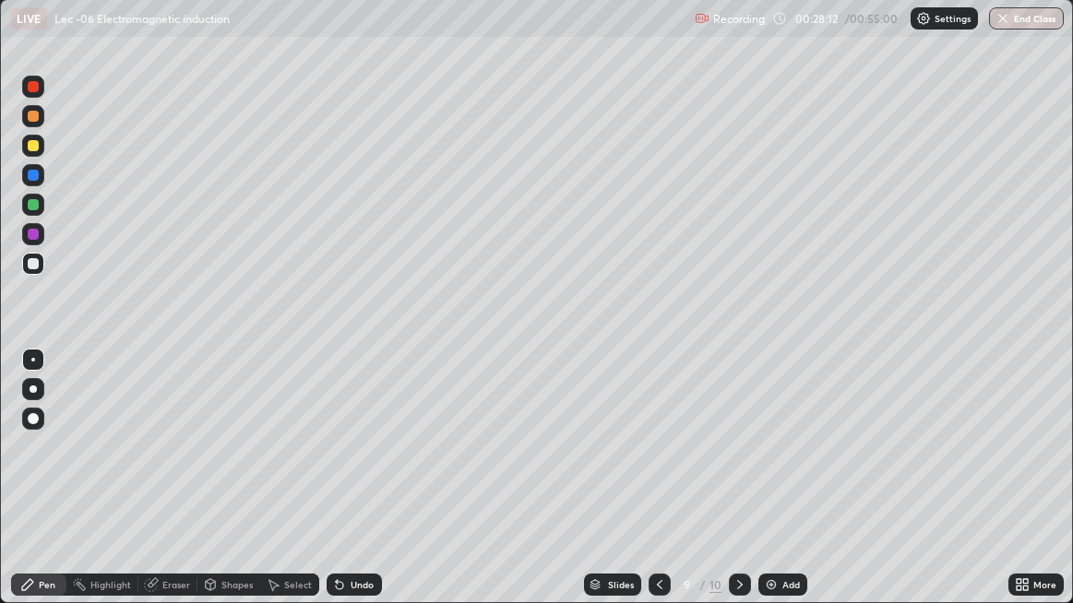
click at [350, 489] on div "Undo" at bounding box center [361, 584] width 23 height 9
click at [350, 489] on div "Undo" at bounding box center [353, 585] width 55 height 22
click at [350, 489] on div "Undo" at bounding box center [361, 584] width 23 height 9
click at [352, 489] on div "Undo" at bounding box center [361, 584] width 23 height 9
click at [784, 489] on div "Add" at bounding box center [791, 584] width 18 height 9
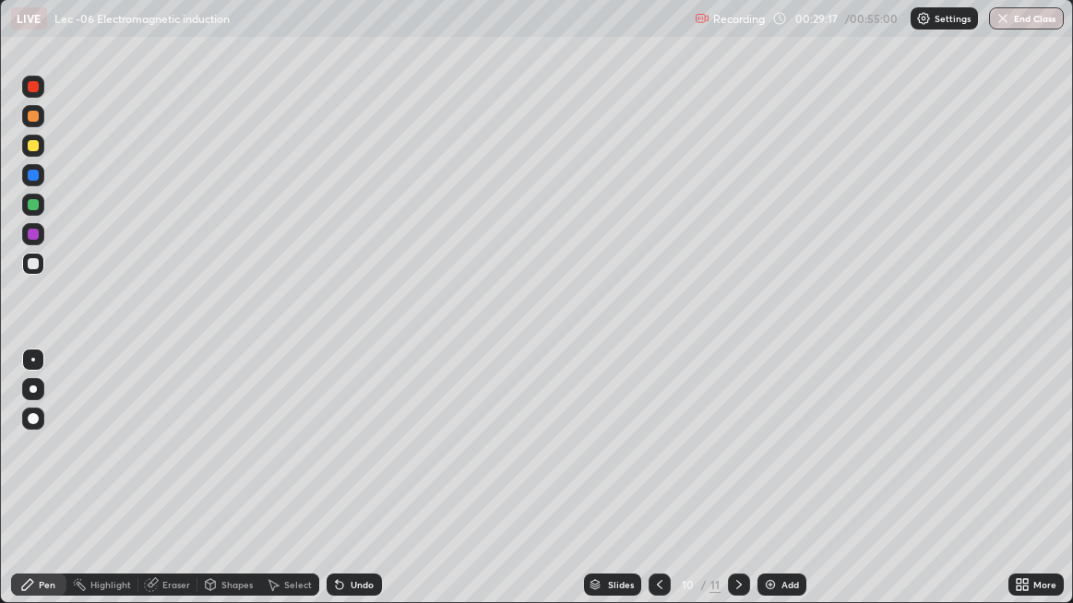
click at [355, 489] on div "Undo" at bounding box center [353, 585] width 55 height 22
click at [42, 489] on div "Pen" at bounding box center [47, 584] width 17 height 9
click at [30, 267] on div at bounding box center [33, 263] width 11 height 11
click at [347, 489] on div "Undo" at bounding box center [353, 585] width 55 height 22
click at [170, 489] on div "Eraser" at bounding box center [176, 584] width 28 height 9
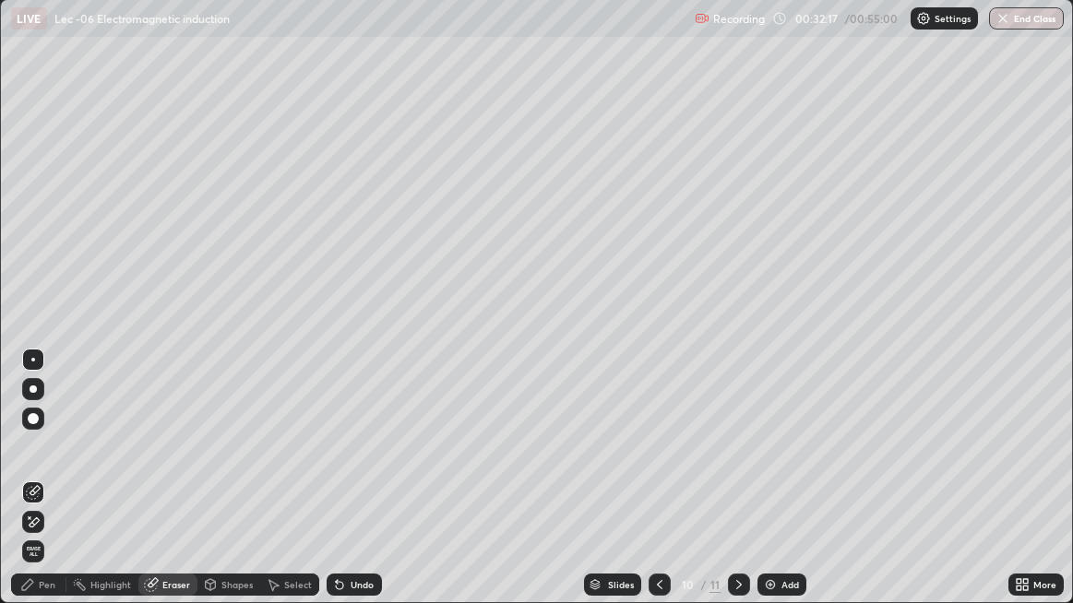
click at [30, 489] on div "Pen" at bounding box center [38, 585] width 55 height 22
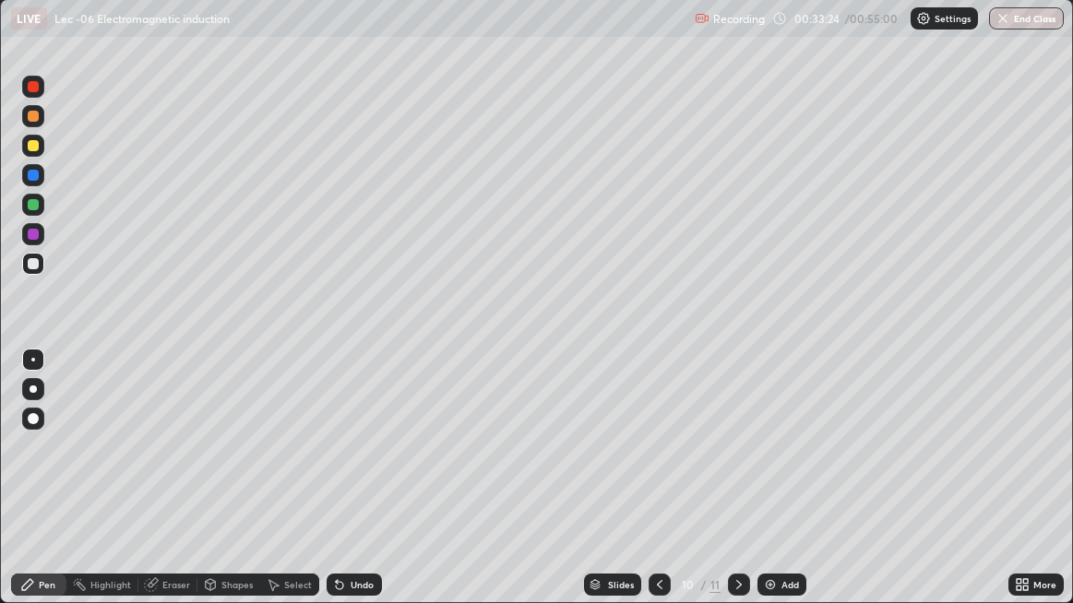
click at [788, 489] on div "Add" at bounding box center [781, 585] width 49 height 22
click at [170, 489] on div "Eraser" at bounding box center [176, 584] width 28 height 9
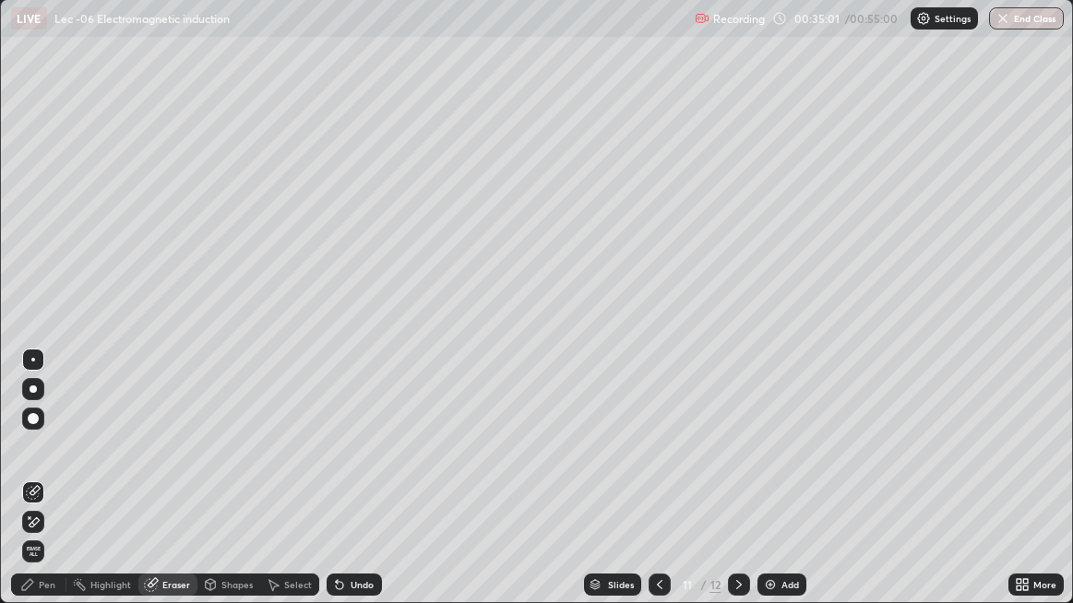
click at [52, 489] on div "Pen" at bounding box center [47, 584] width 17 height 9
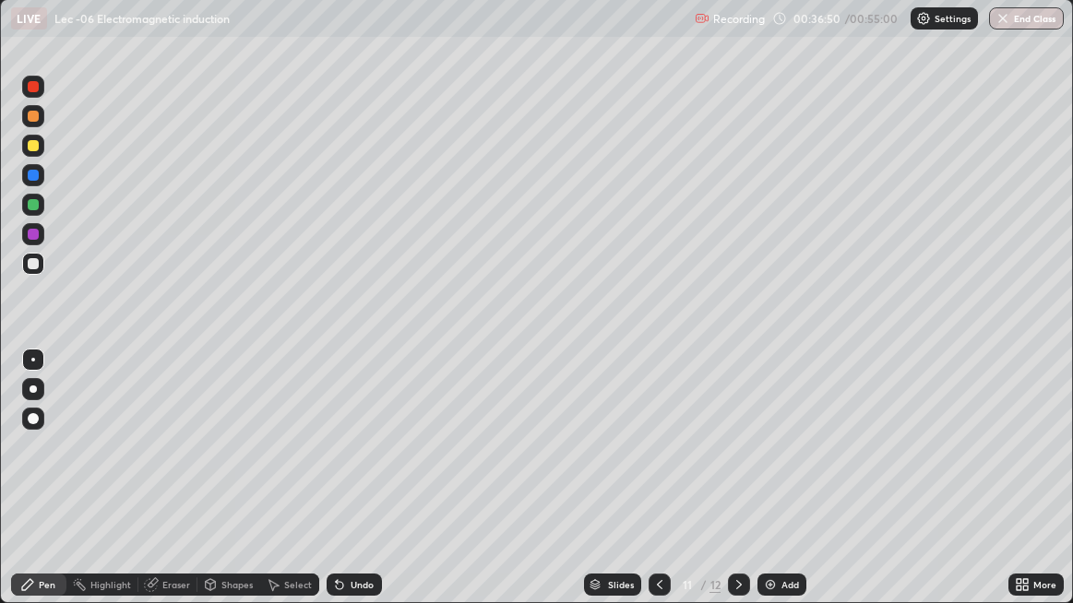
click at [658, 489] on icon at bounding box center [659, 584] width 15 height 15
click at [657, 489] on icon at bounding box center [660, 584] width 6 height 9
click at [659, 489] on icon at bounding box center [660, 584] width 6 height 9
click at [779, 489] on div "Add" at bounding box center [781, 585] width 49 height 22
click at [351, 489] on div "Undo" at bounding box center [353, 585] width 55 height 22
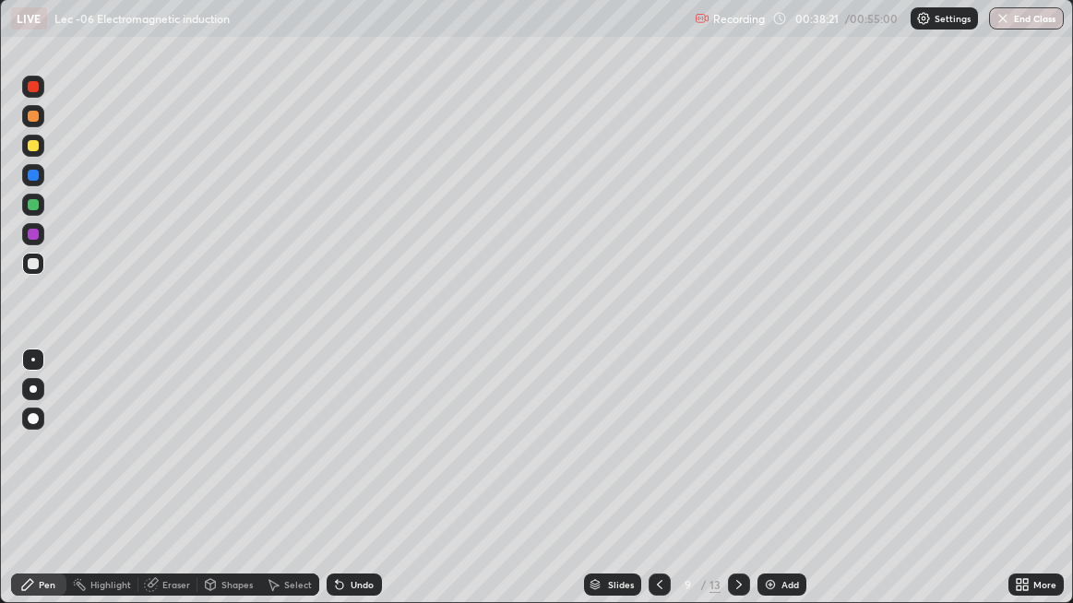
click at [350, 489] on div "Undo" at bounding box center [361, 584] width 23 height 9
click at [782, 489] on div "Add" at bounding box center [790, 584] width 18 height 9
click at [658, 489] on div at bounding box center [659, 585] width 22 height 22
click at [785, 489] on div "Add" at bounding box center [790, 584] width 18 height 9
click at [166, 489] on div "Eraser" at bounding box center [176, 584] width 28 height 9
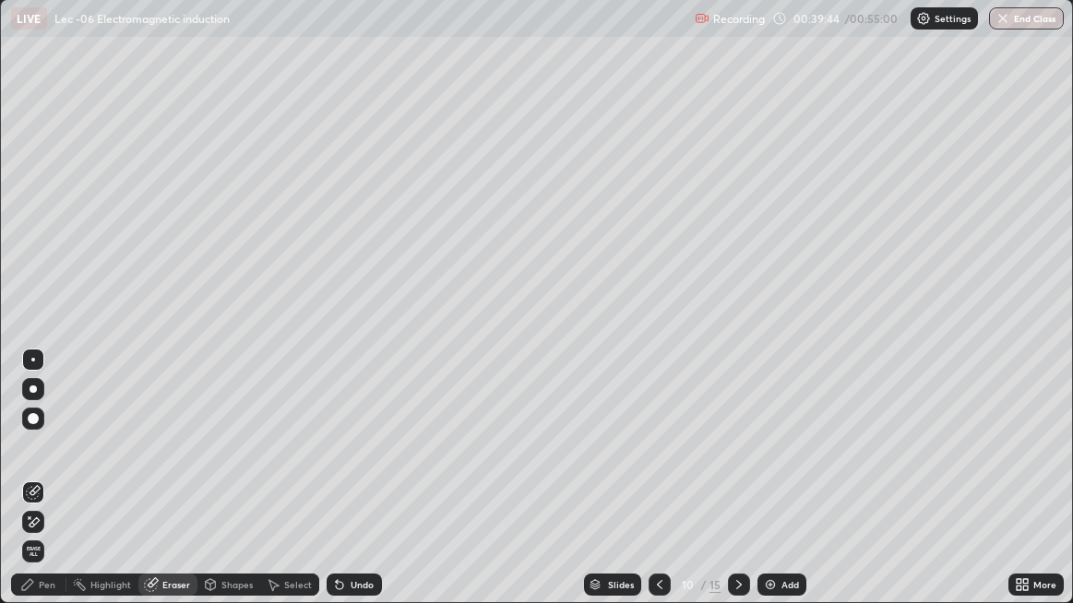
click at [36, 489] on div "Pen" at bounding box center [38, 585] width 55 height 22
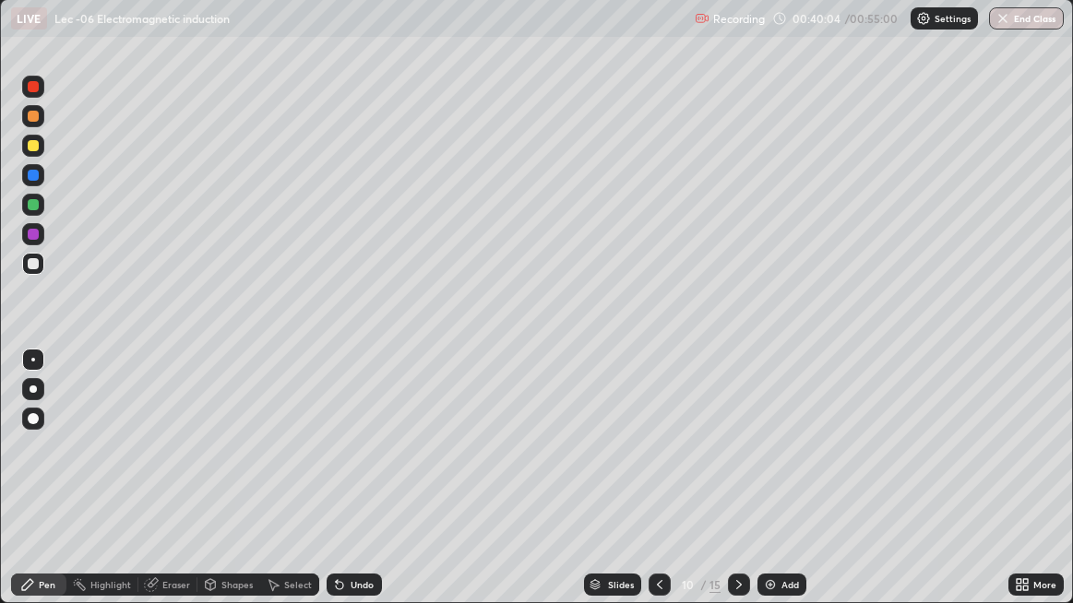
click at [355, 489] on div "Undo" at bounding box center [353, 585] width 55 height 22
click at [356, 489] on div "Undo" at bounding box center [361, 584] width 23 height 9
click at [359, 489] on div "Undo" at bounding box center [361, 584] width 23 height 9
click at [346, 489] on div "Undo" at bounding box center [353, 585] width 55 height 22
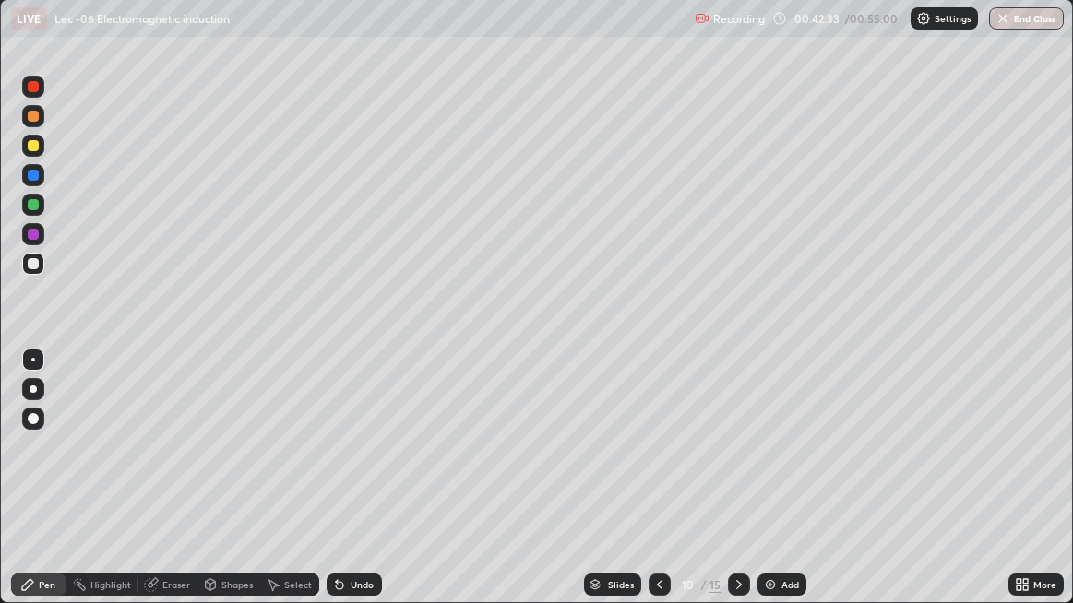
click at [344, 489] on icon at bounding box center [339, 584] width 15 height 15
click at [341, 489] on div "Undo" at bounding box center [353, 585] width 55 height 22
click at [343, 489] on div "Undo" at bounding box center [353, 585] width 55 height 22
click at [173, 489] on div "Eraser" at bounding box center [167, 585] width 59 height 22
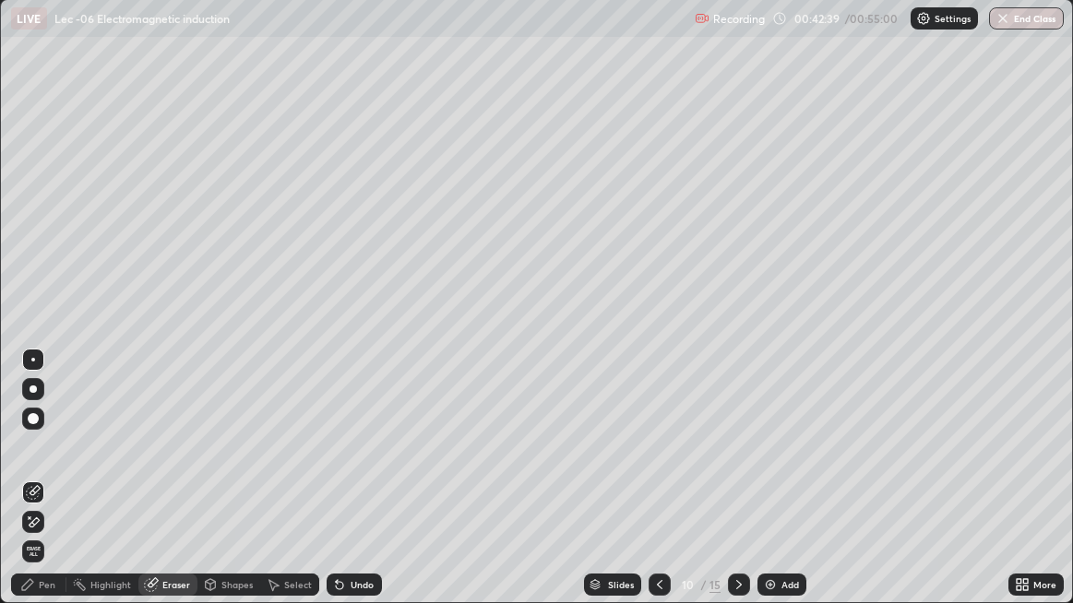
click at [42, 489] on div "Pen" at bounding box center [47, 584] width 17 height 9
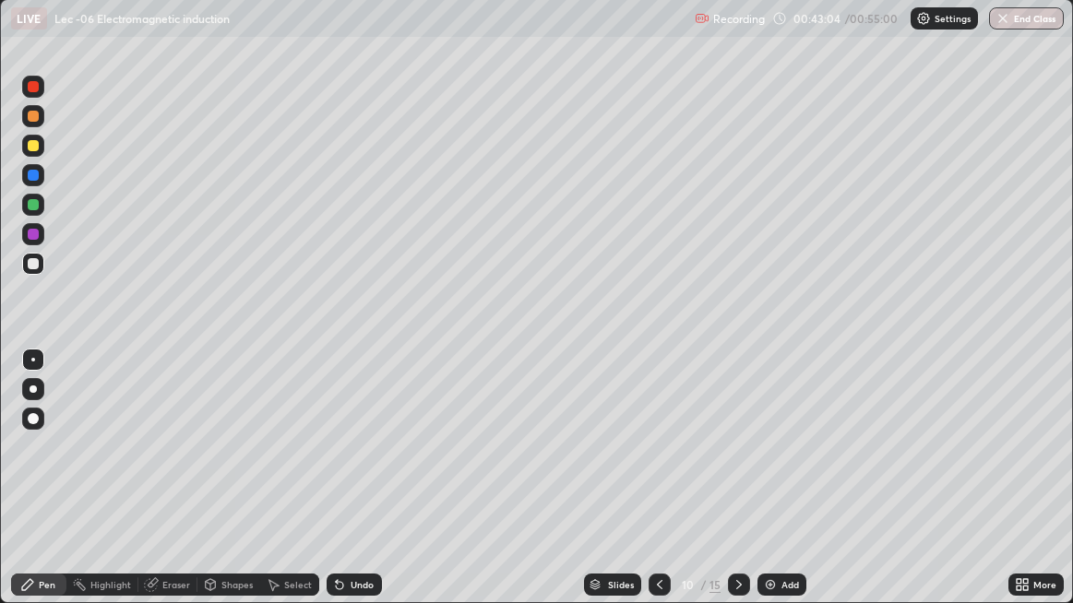
click at [346, 489] on div "Undo" at bounding box center [353, 585] width 55 height 22
click at [344, 489] on icon at bounding box center [339, 584] width 15 height 15
click at [786, 489] on div "Add" at bounding box center [790, 584] width 18 height 9
click at [734, 489] on icon at bounding box center [738, 584] width 15 height 15
click at [737, 489] on icon at bounding box center [738, 584] width 15 height 15
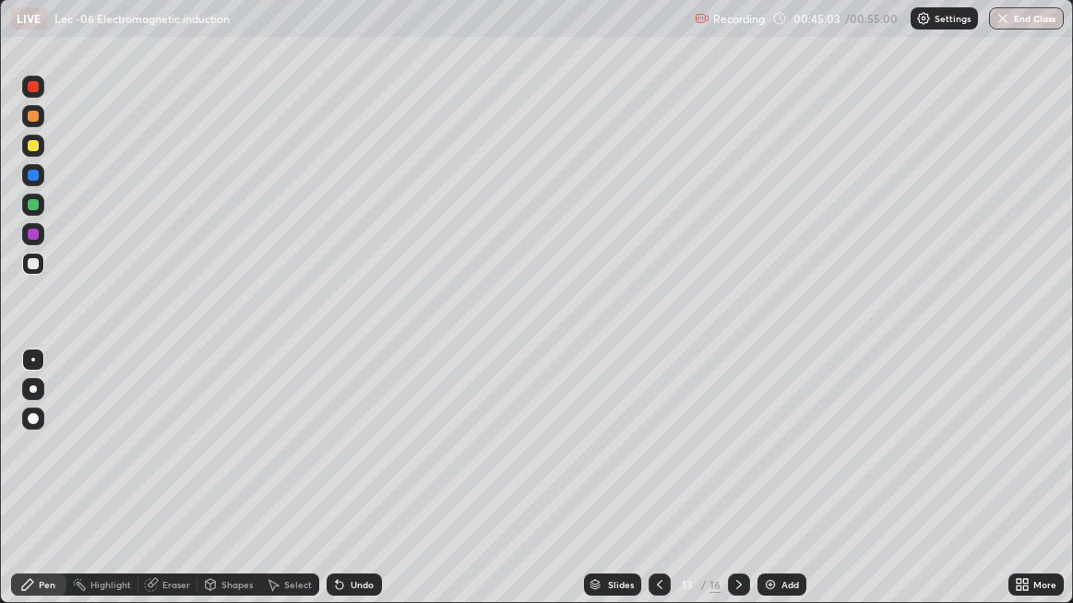
click at [733, 489] on div at bounding box center [739, 584] width 22 height 37
click at [741, 489] on div at bounding box center [739, 585] width 22 height 22
click at [738, 489] on icon at bounding box center [739, 584] width 6 height 9
click at [355, 489] on div "Undo" at bounding box center [353, 585] width 55 height 22
click at [784, 489] on div "Add" at bounding box center [790, 584] width 18 height 9
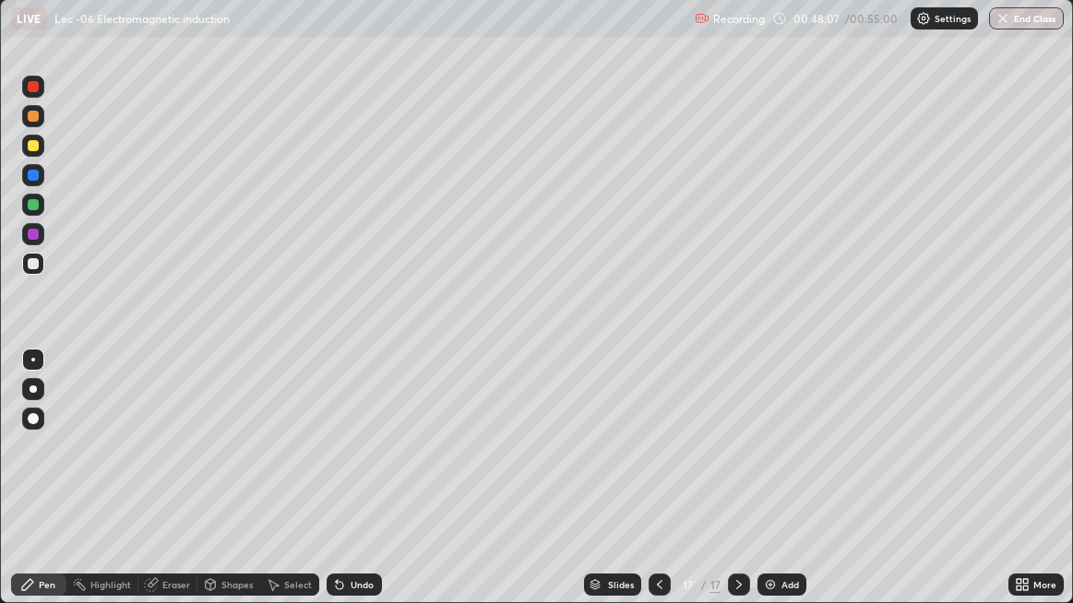
click at [658, 489] on icon at bounding box center [659, 584] width 15 height 15
click at [738, 489] on icon at bounding box center [738, 584] width 15 height 15
click at [356, 489] on div "Undo" at bounding box center [361, 584] width 23 height 9
click at [362, 489] on div "Undo" at bounding box center [361, 584] width 23 height 9
click at [363, 489] on div "Undo" at bounding box center [361, 584] width 23 height 9
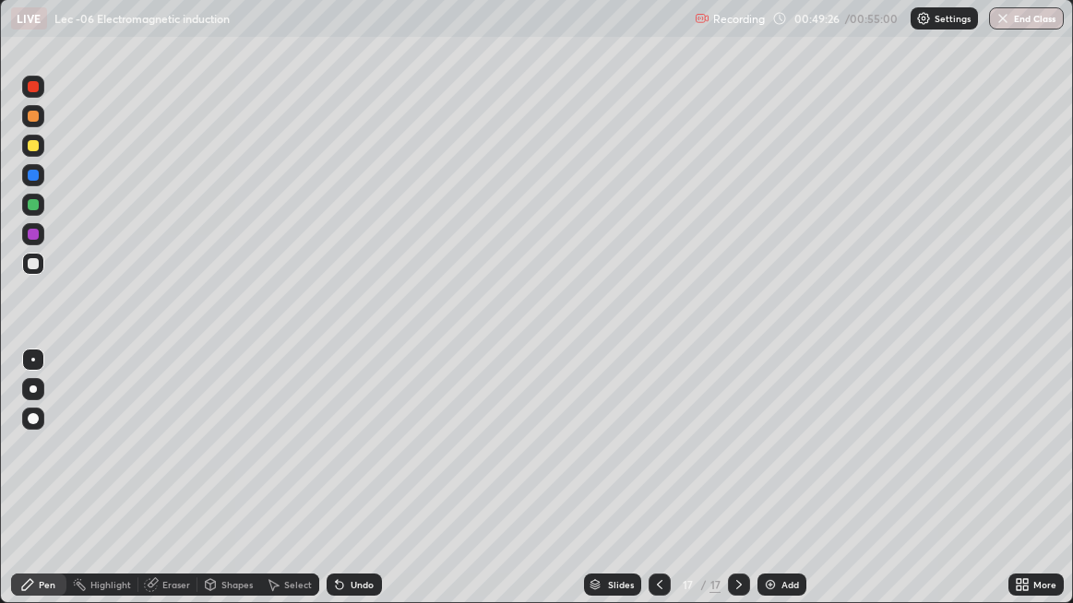
click at [362, 489] on div "Undo" at bounding box center [361, 584] width 23 height 9
click at [362, 489] on div "Undo" at bounding box center [353, 585] width 55 height 22
click at [361, 489] on div "Undo" at bounding box center [353, 585] width 55 height 22
click at [360, 489] on div "Undo" at bounding box center [353, 585] width 55 height 22
click at [361, 489] on div "Undo" at bounding box center [353, 585] width 55 height 22
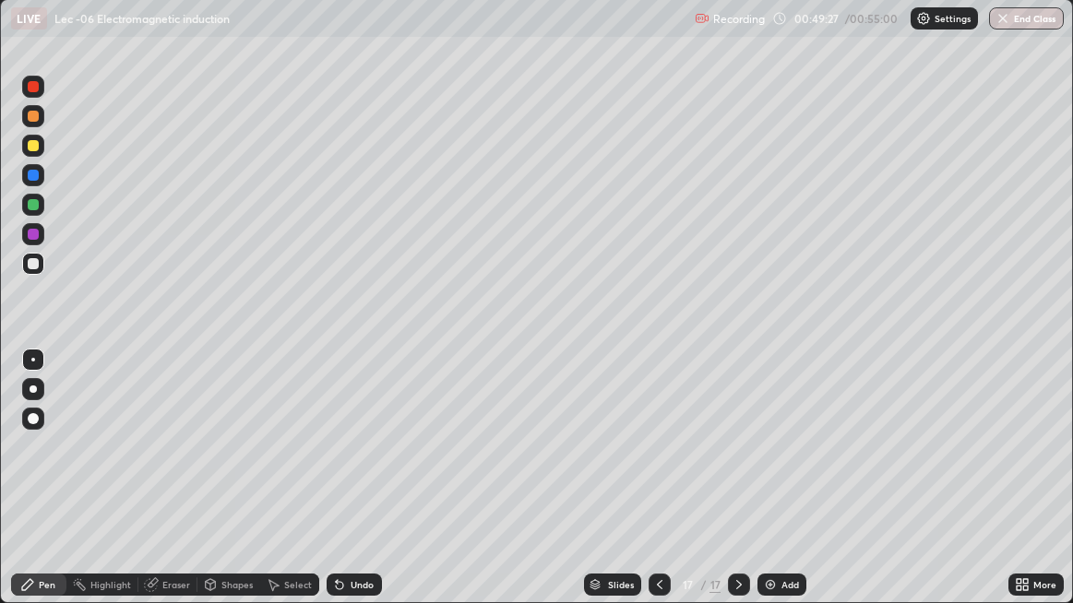
click at [362, 489] on div "Undo" at bounding box center [353, 585] width 55 height 22
click at [360, 489] on div "Undo" at bounding box center [353, 585] width 55 height 22
click at [359, 489] on div "Undo" at bounding box center [353, 585] width 55 height 22
click at [773, 489] on img at bounding box center [770, 584] width 15 height 15
click at [363, 489] on div "Undo" at bounding box center [361, 584] width 23 height 9
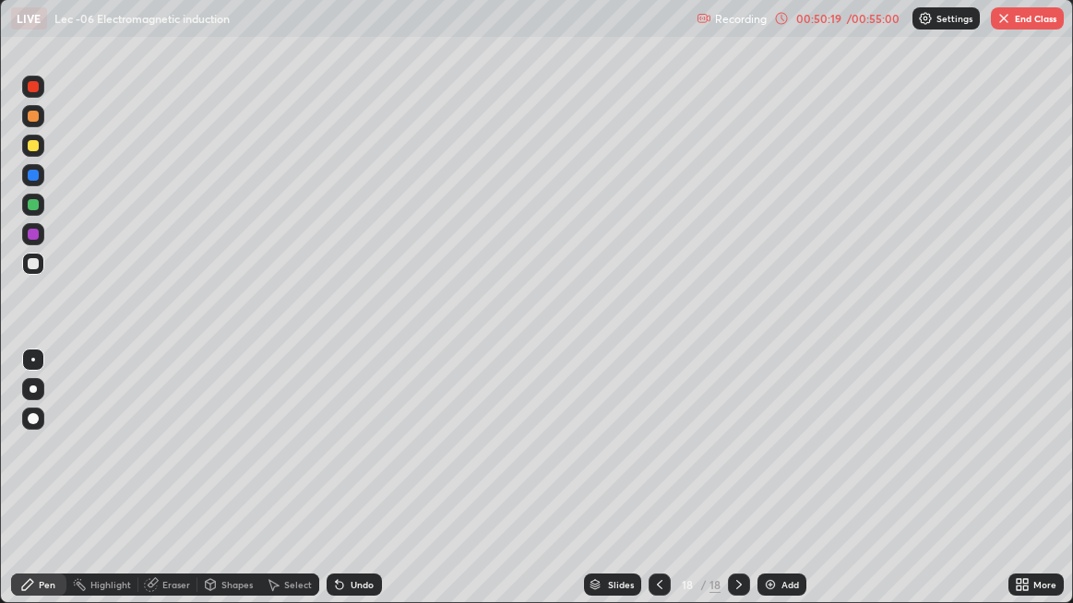
click at [364, 489] on div "Undo" at bounding box center [361, 584] width 23 height 9
click at [363, 489] on div "Undo" at bounding box center [361, 584] width 23 height 9
click at [362, 489] on div "Undo" at bounding box center [361, 584] width 23 height 9
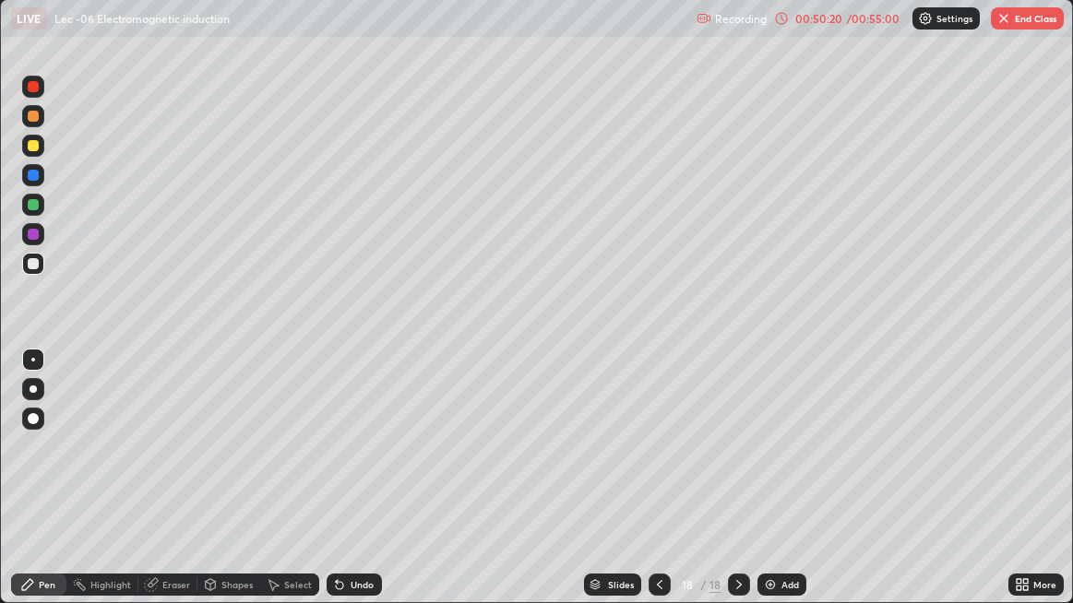
click at [359, 489] on div "Undo" at bounding box center [353, 585] width 55 height 22
click at [355, 489] on div "Undo" at bounding box center [353, 585] width 55 height 22
click at [354, 489] on div "Undo" at bounding box center [353, 585] width 55 height 22
click at [353, 489] on div "Undo" at bounding box center [353, 585] width 55 height 22
click at [352, 489] on div "Undo" at bounding box center [353, 585] width 55 height 22
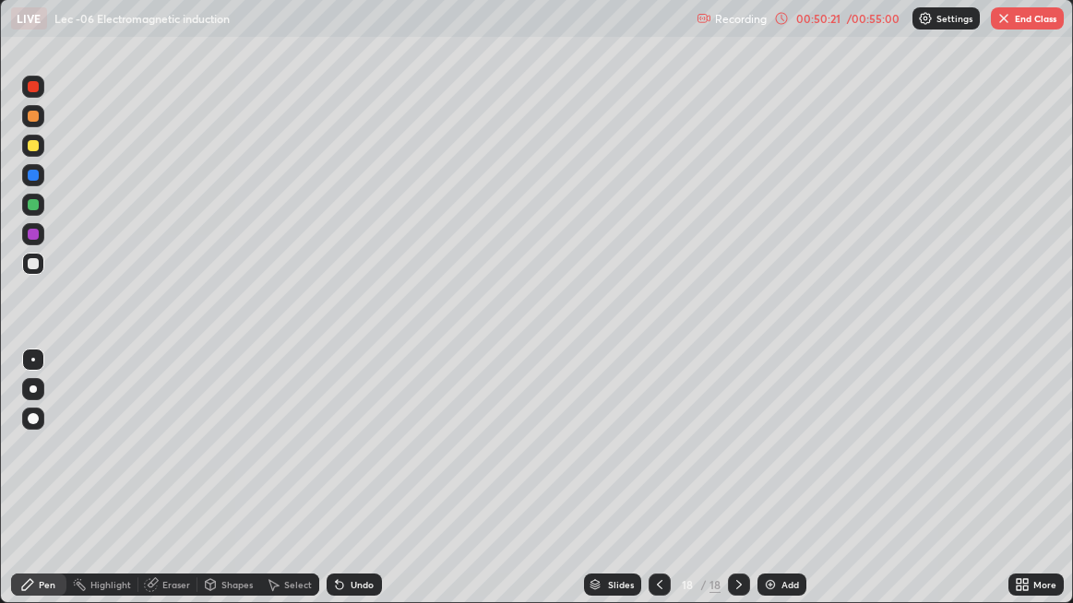
click at [351, 489] on div "Undo" at bounding box center [353, 585] width 55 height 22
click at [350, 489] on div "Undo" at bounding box center [353, 585] width 55 height 22
click at [348, 489] on div "Undo" at bounding box center [353, 585] width 55 height 22
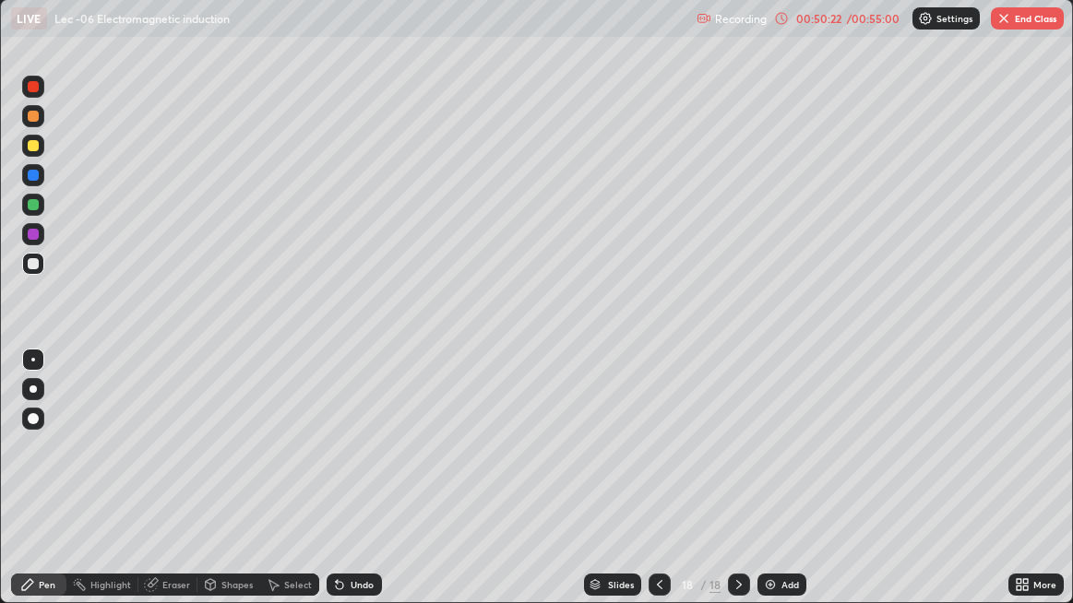
click at [348, 489] on div "Undo" at bounding box center [353, 585] width 55 height 22
click at [351, 489] on div "Undo" at bounding box center [353, 585] width 55 height 22
click at [352, 489] on div "Undo" at bounding box center [353, 585] width 55 height 22
click at [351, 489] on div "Undo" at bounding box center [353, 585] width 55 height 22
click at [339, 489] on div "Undo" at bounding box center [353, 585] width 55 height 22
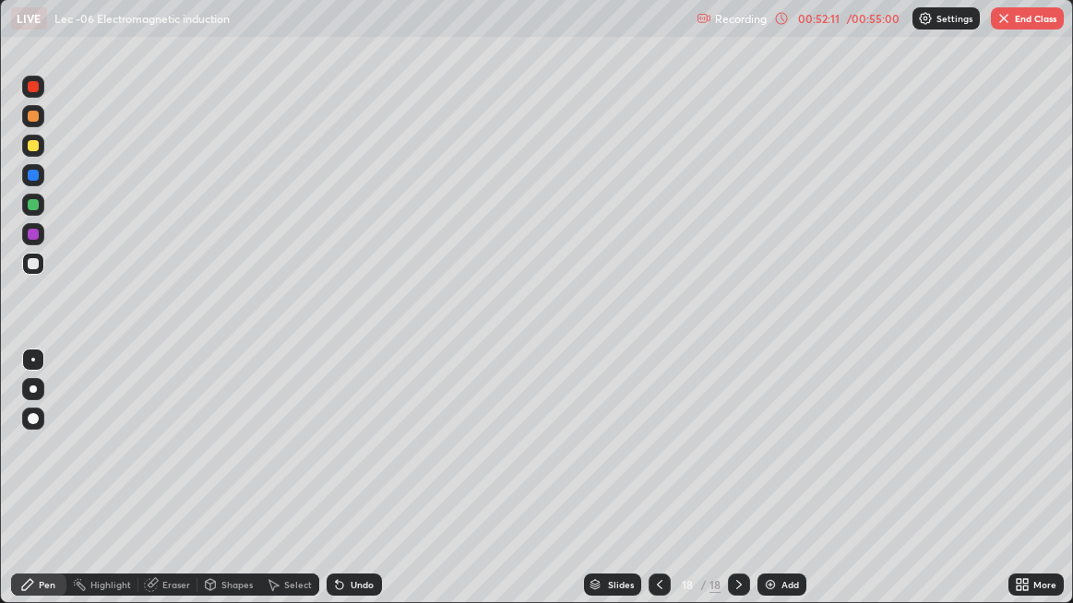
click at [344, 489] on icon at bounding box center [339, 584] width 15 height 15
click at [363, 489] on div "Undo" at bounding box center [353, 585] width 55 height 22
click at [658, 489] on div at bounding box center [659, 585] width 22 height 22
click at [1022, 14] on button "End Class" at bounding box center [1026, 18] width 73 height 22
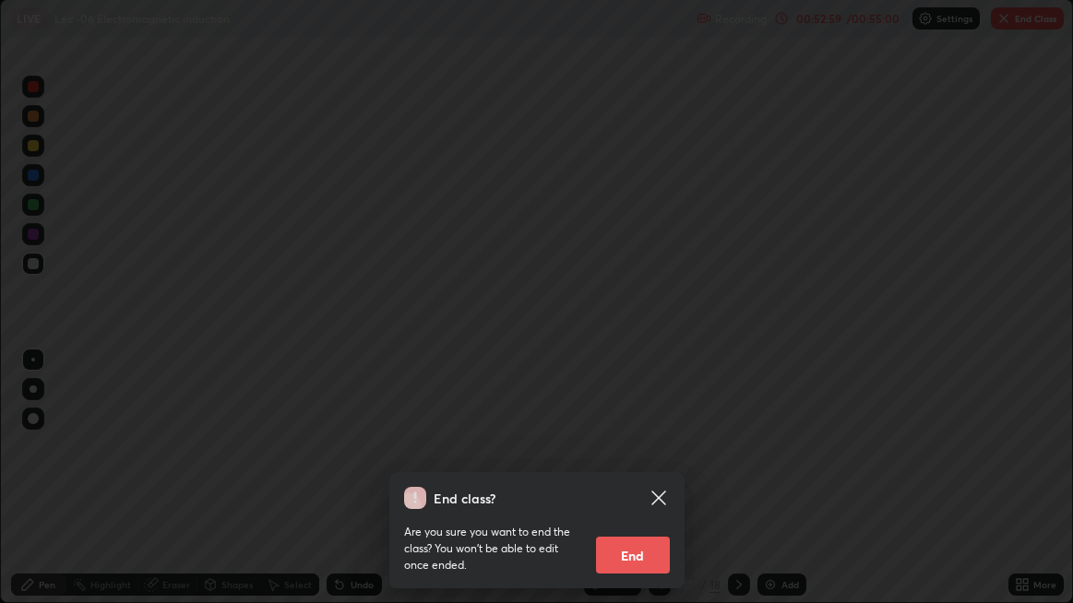
click at [622, 489] on button "End" at bounding box center [633, 555] width 74 height 37
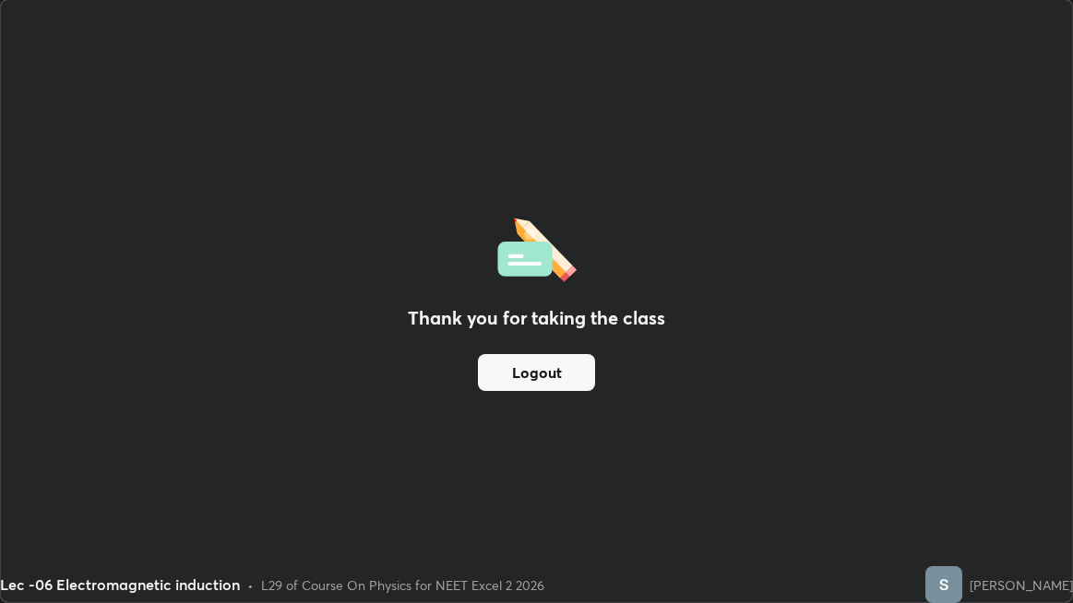
click at [559, 381] on button "Logout" at bounding box center [536, 372] width 117 height 37
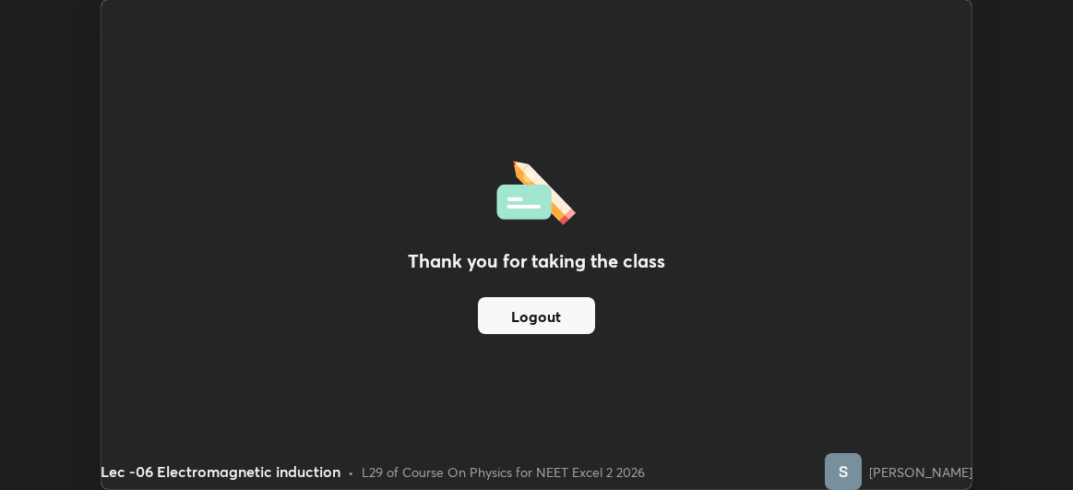
scroll to position [91729, 91146]
